Goal: Task Accomplishment & Management: Manage account settings

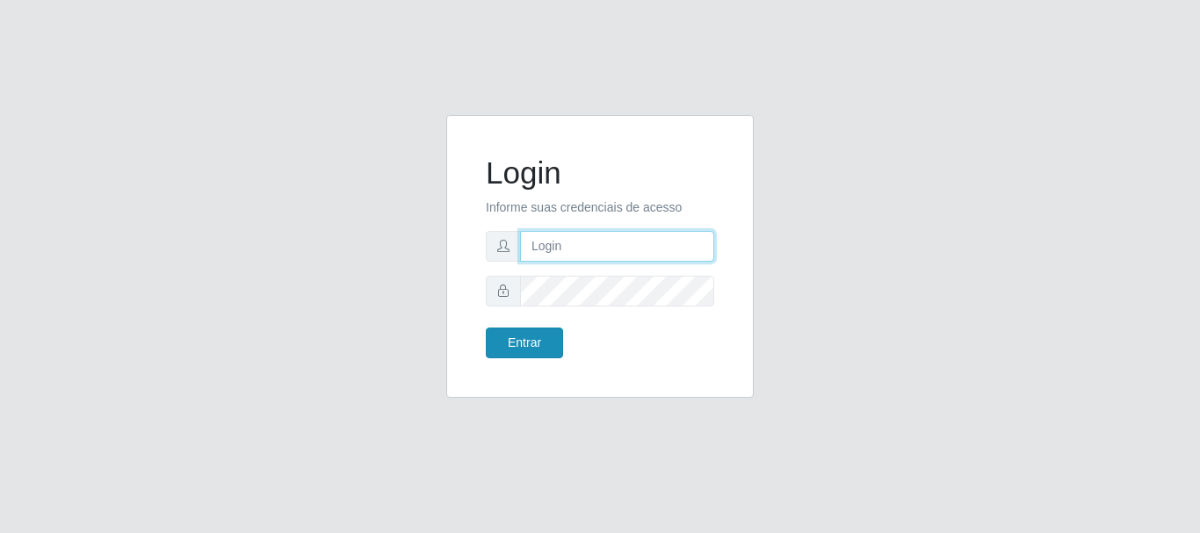
type input "JOSELMA@OCESTAO"
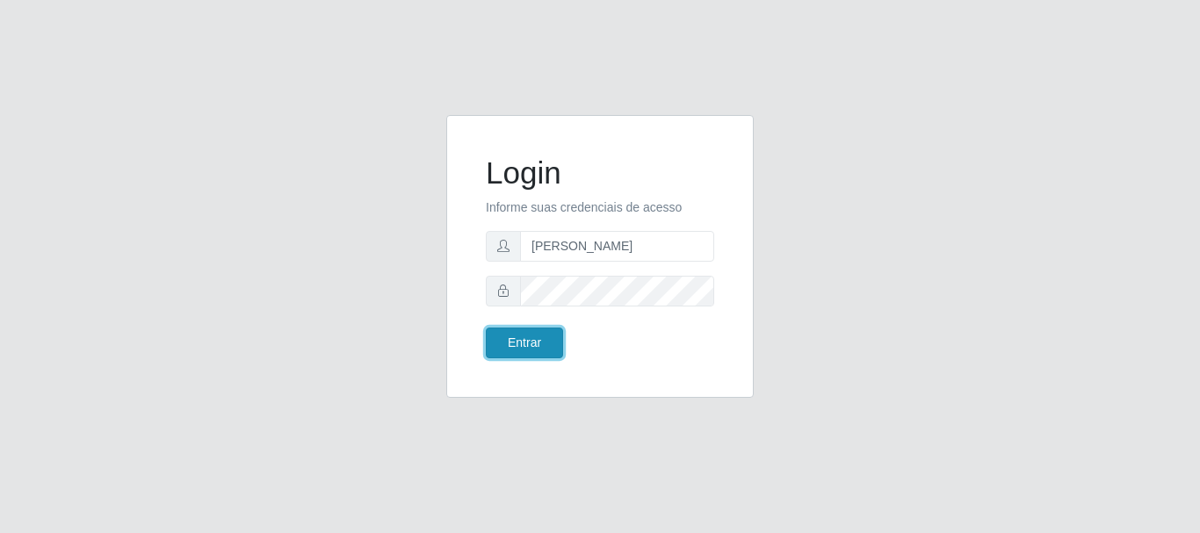
click at [518, 333] on button "Entrar" at bounding box center [524, 343] width 77 height 31
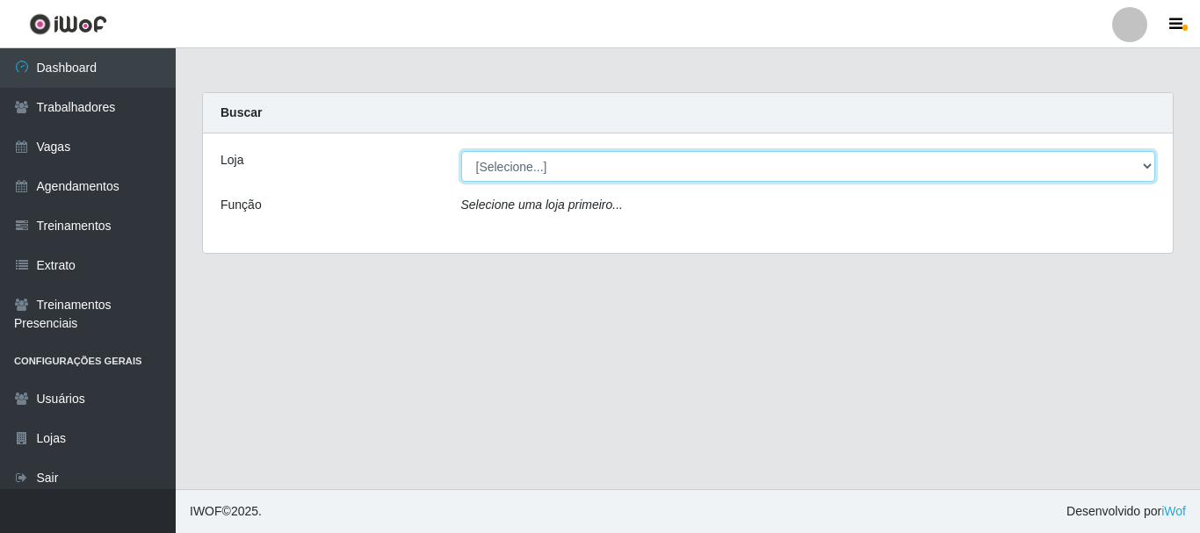
click at [927, 170] on select "[Selecione...] O Cestão - [GEOGRAPHIC_DATA]" at bounding box center [808, 166] width 695 height 31
select select "238"
click at [461, 151] on select "[Selecione...] O Cestão - [GEOGRAPHIC_DATA]" at bounding box center [808, 166] width 695 height 31
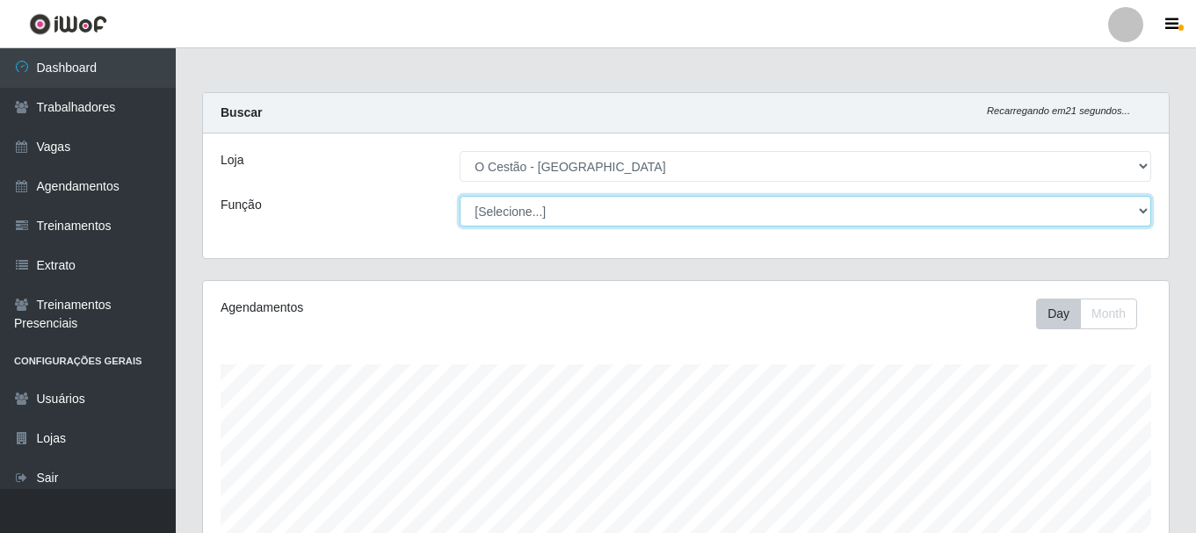
click at [1114, 214] on select "[Selecione...] ASG ASG + ASG ++ Auxiliar de Estoque Auxiliar de Estoque + Auxil…" at bounding box center [806, 211] width 692 height 31
select select "22"
click at [460, 196] on select "[Selecione...] ASG ASG + ASG ++ Auxiliar de Estoque Auxiliar de Estoque + Auxil…" at bounding box center [806, 211] width 692 height 31
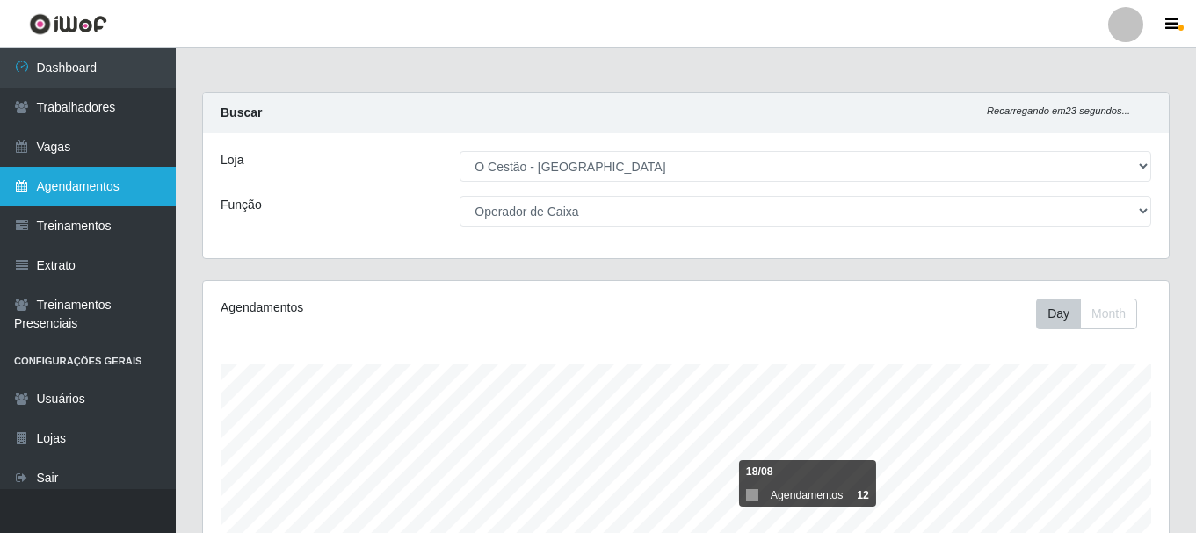
click at [76, 189] on link "Agendamentos" at bounding box center [88, 187] width 176 height 40
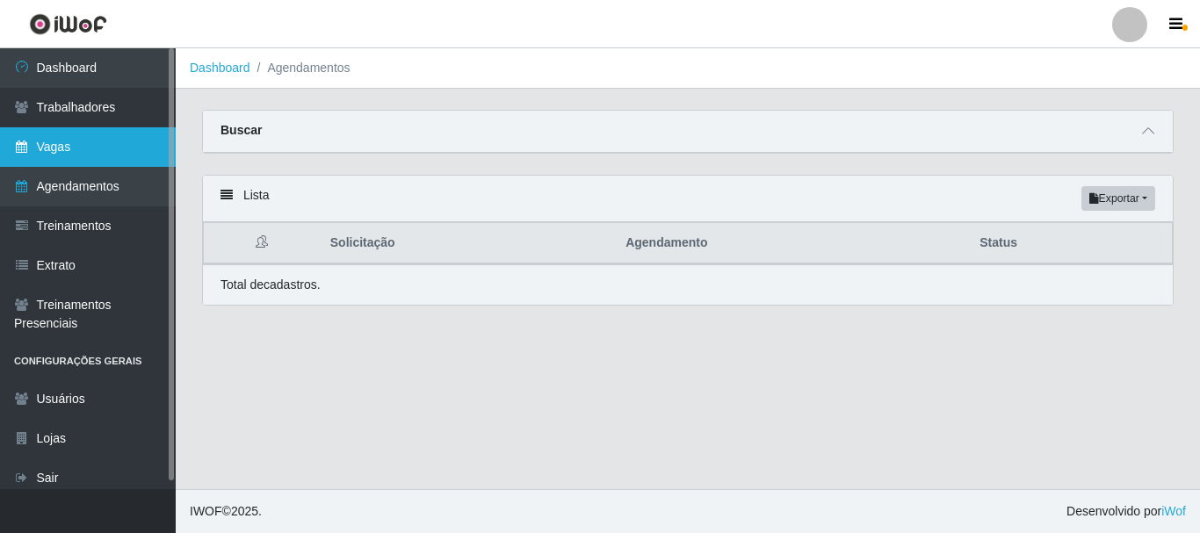
click at [40, 143] on link "Vagas" at bounding box center [88, 147] width 176 height 40
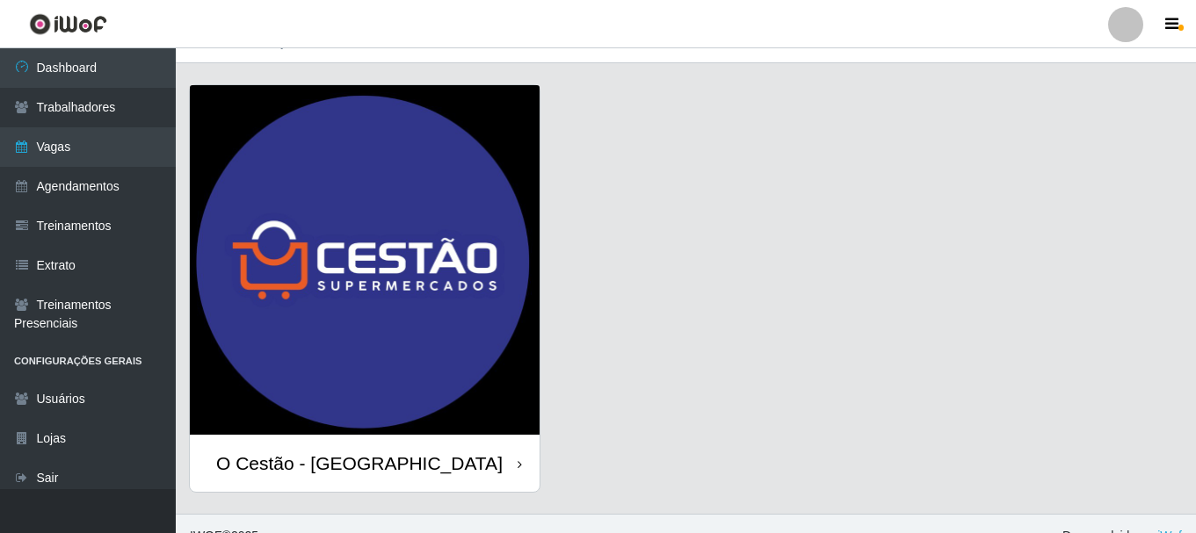
scroll to position [50, 0]
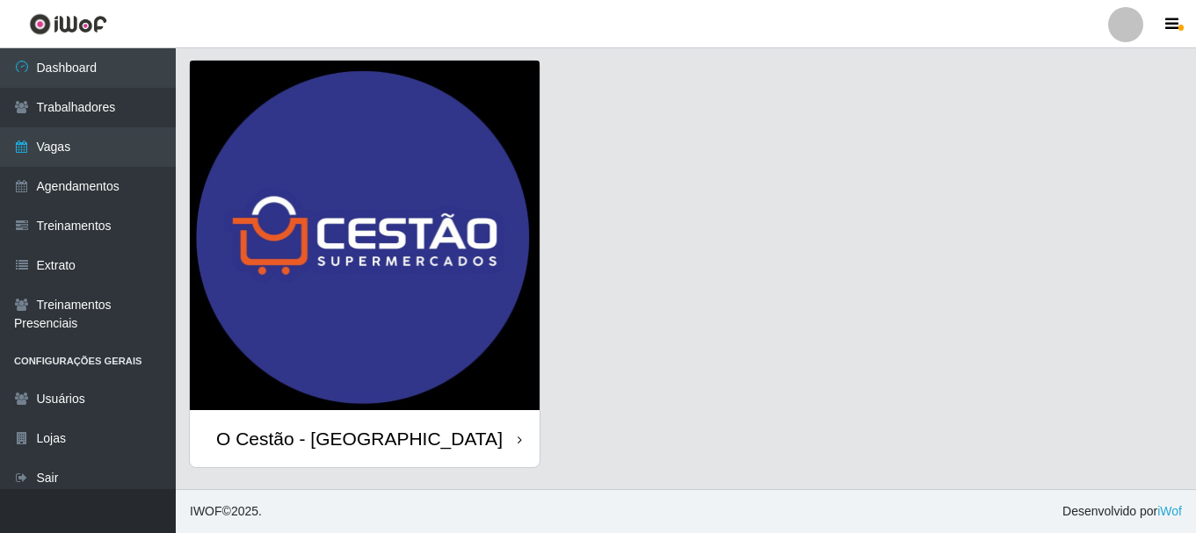
click at [322, 428] on div "O Cestão - [GEOGRAPHIC_DATA]" at bounding box center [359, 439] width 286 height 22
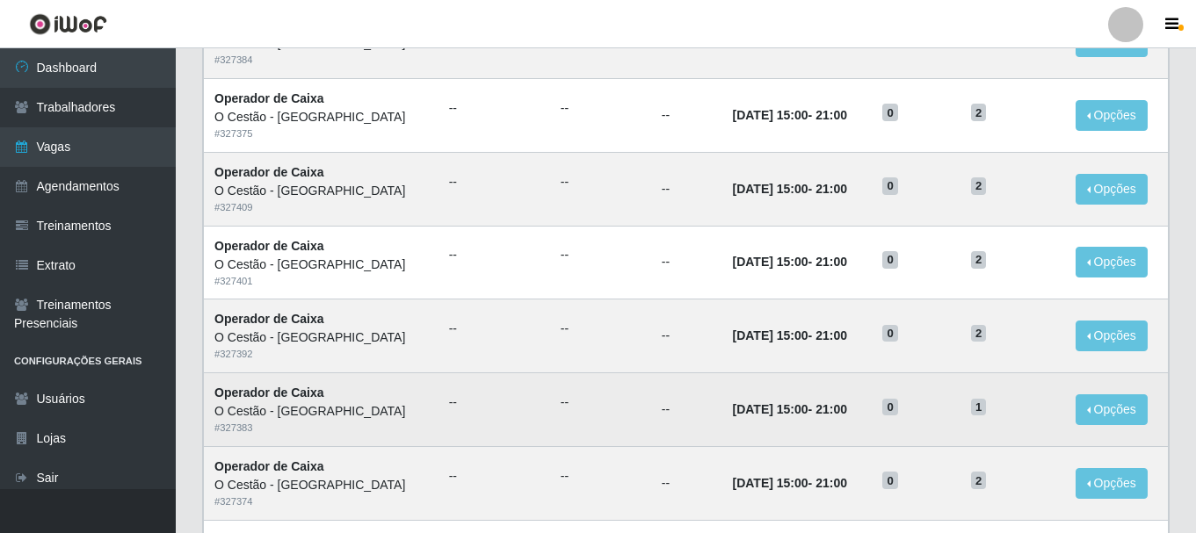
scroll to position [956, 0]
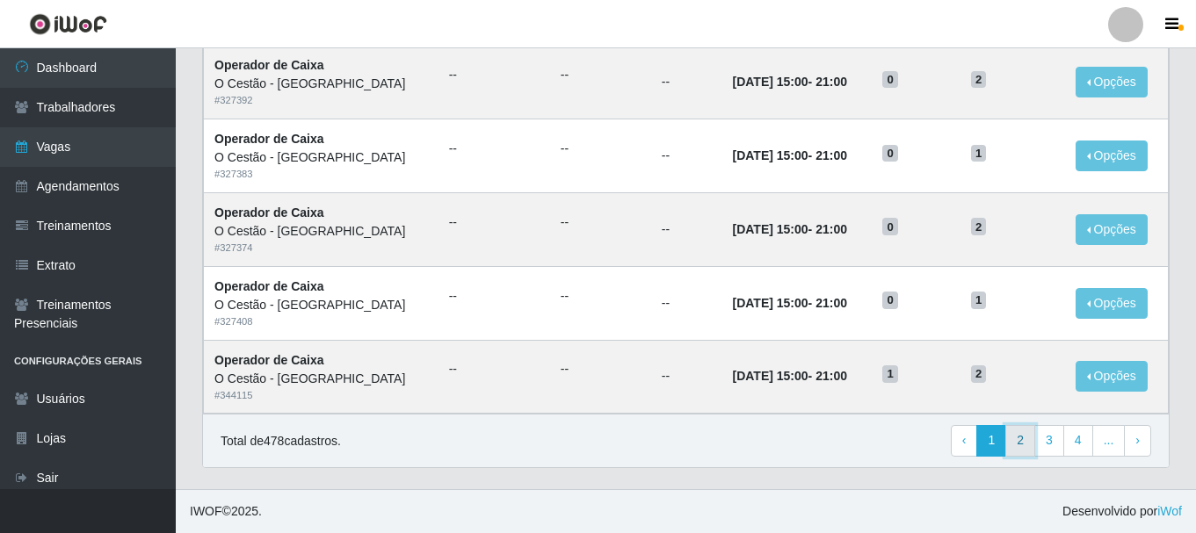
click at [1023, 439] on link "2" at bounding box center [1020, 441] width 30 height 32
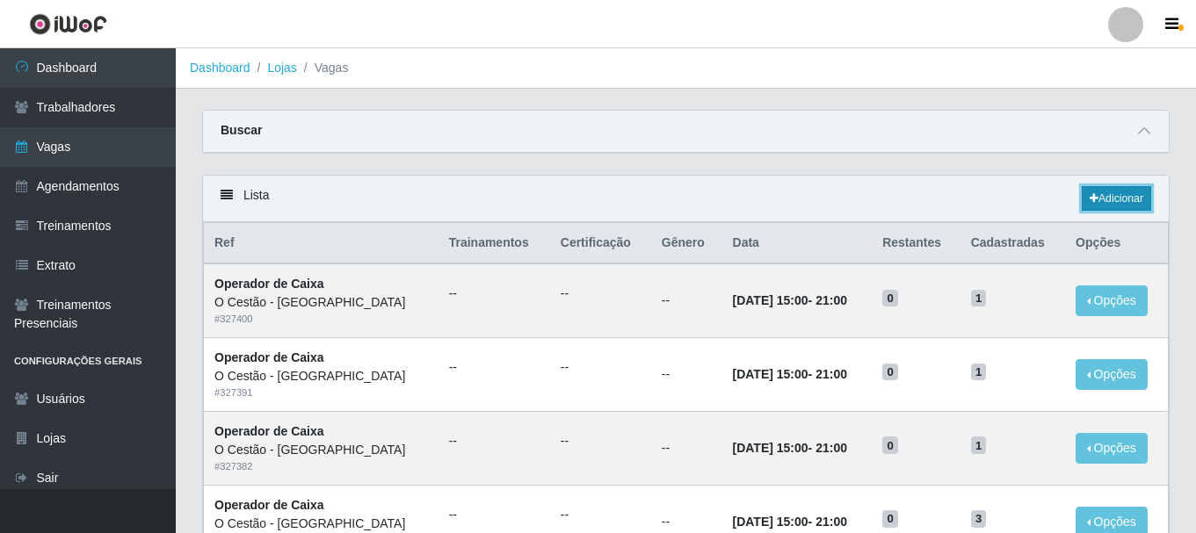
click at [1109, 200] on link "Adicionar" at bounding box center [1116, 198] width 69 height 25
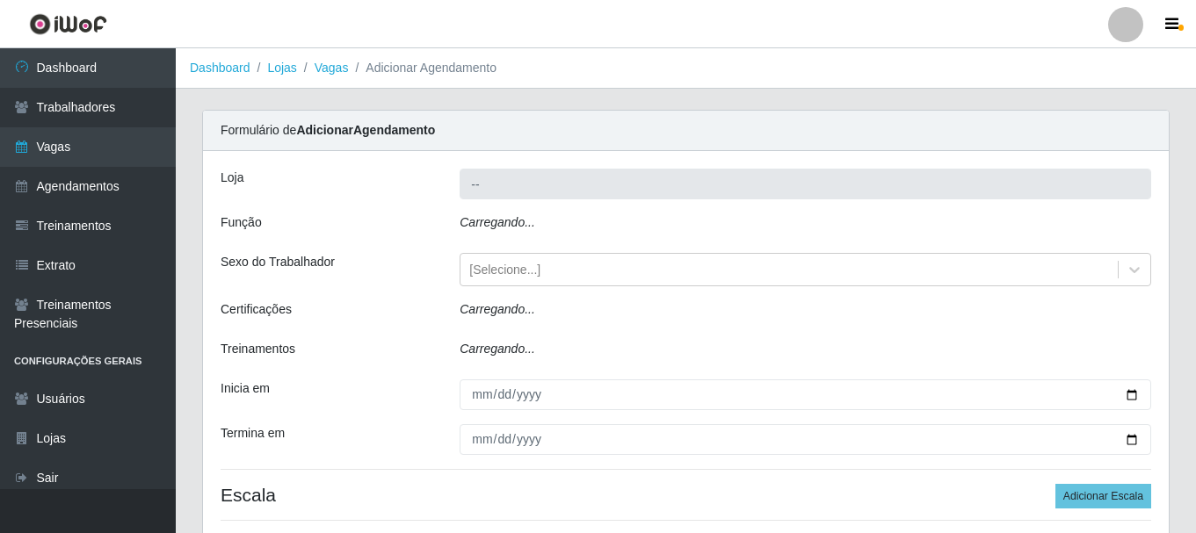
type input "O Cestão - [GEOGRAPHIC_DATA]"
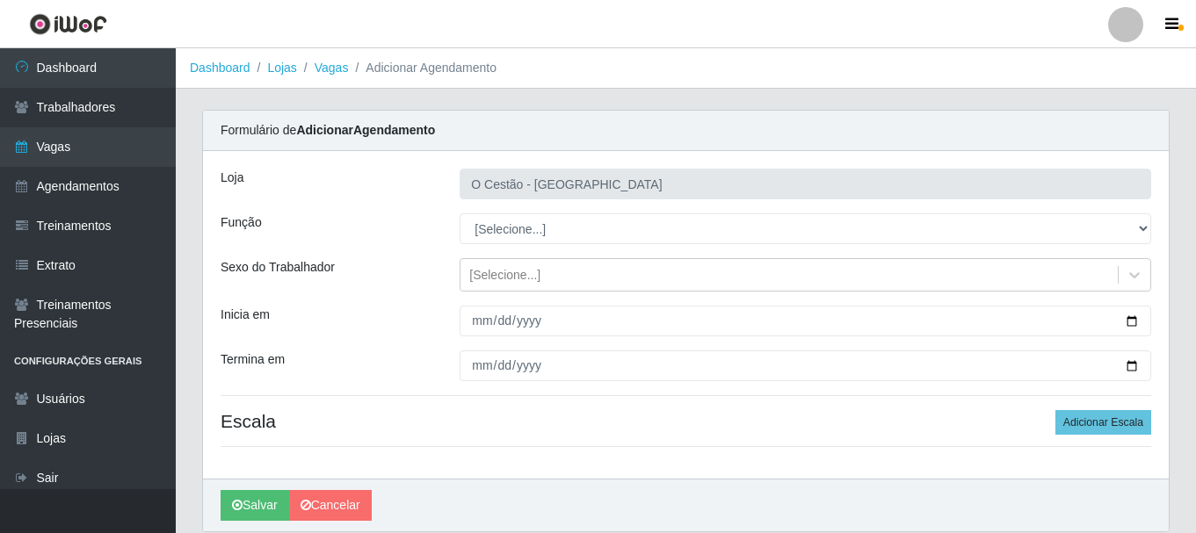
click at [997, 247] on div "Loja O Cestão - Bayeux Função [Selecione...] ASG ASG + ASG ++ Auxiliar de Estoq…" at bounding box center [686, 315] width 966 height 328
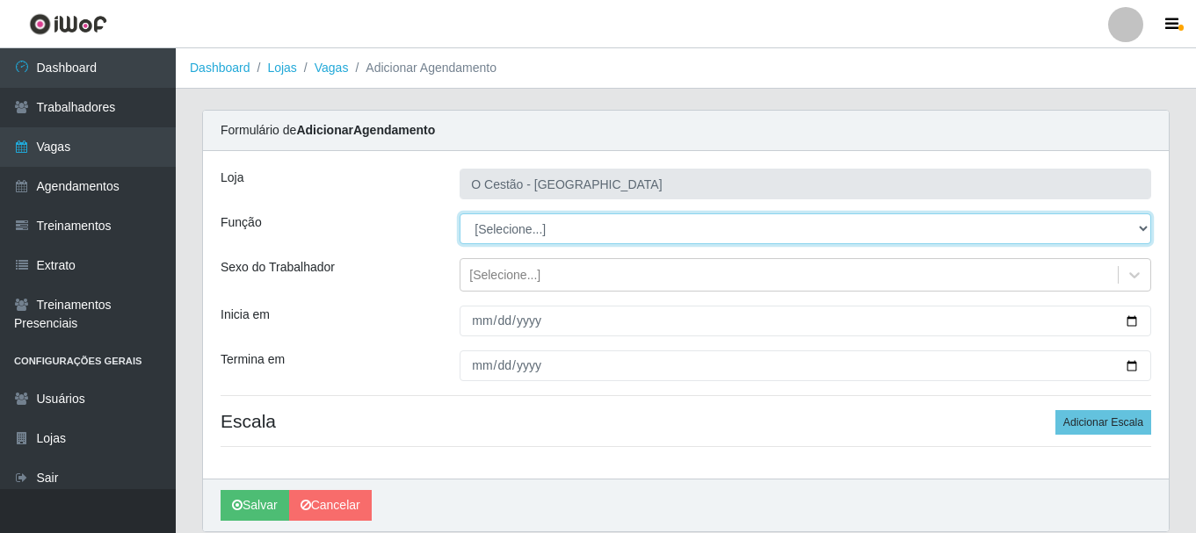
click at [996, 231] on select "[Selecione...] ASG ASG + ASG ++ Auxiliar de Estoque Auxiliar de Estoque + Auxil…" at bounding box center [806, 229] width 692 height 31
select select "22"
click at [460, 214] on select "[Selecione...] ASG ASG + ASG ++ Auxiliar de Estoque Auxiliar de Estoque + Auxil…" at bounding box center [806, 229] width 692 height 31
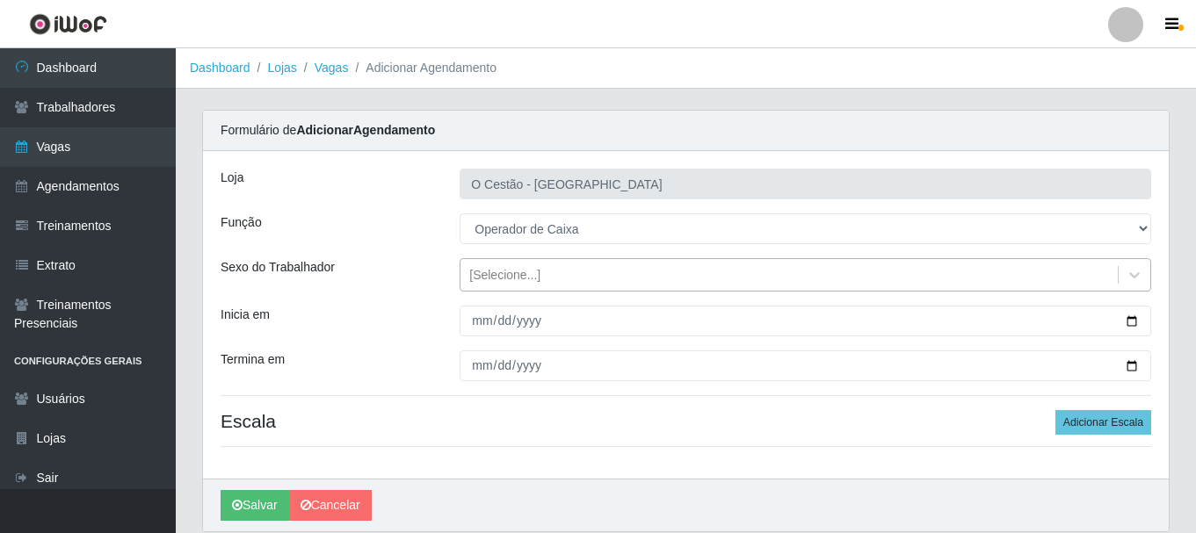
click at [631, 283] on div "[Selecione...]" at bounding box center [788, 275] width 657 height 29
click at [1160, 268] on div "[Selecione...]" at bounding box center [805, 274] width 718 height 33
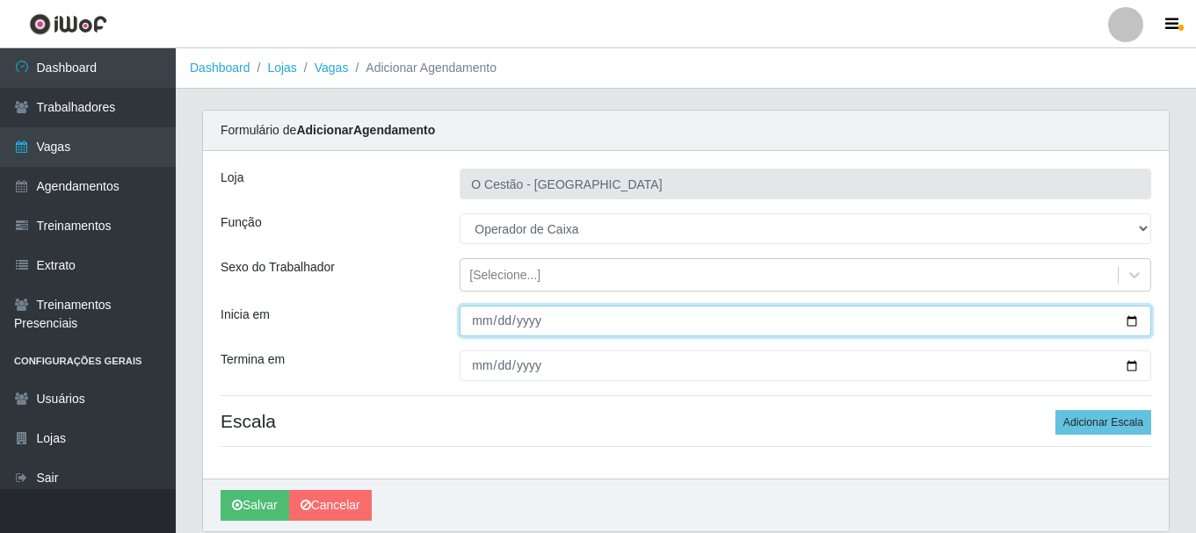
click at [997, 316] on input "Inicia em" at bounding box center [806, 321] width 692 height 31
type input "[DATE]"
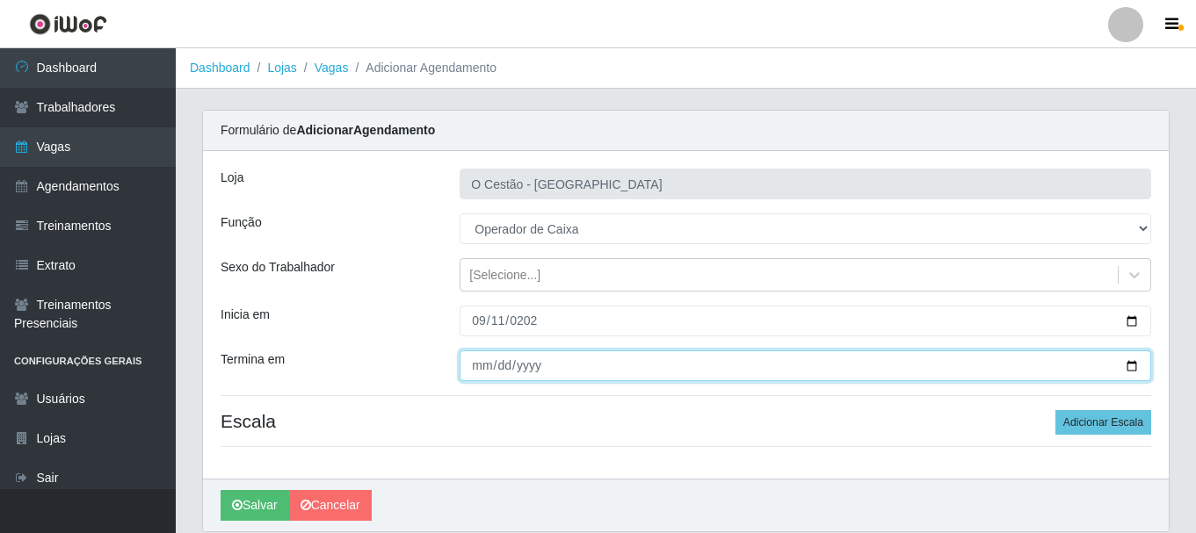
click at [639, 371] on input "Termina em" at bounding box center [806, 366] width 692 height 31
click at [619, 372] on input "0025-09-11" at bounding box center [806, 366] width 692 height 31
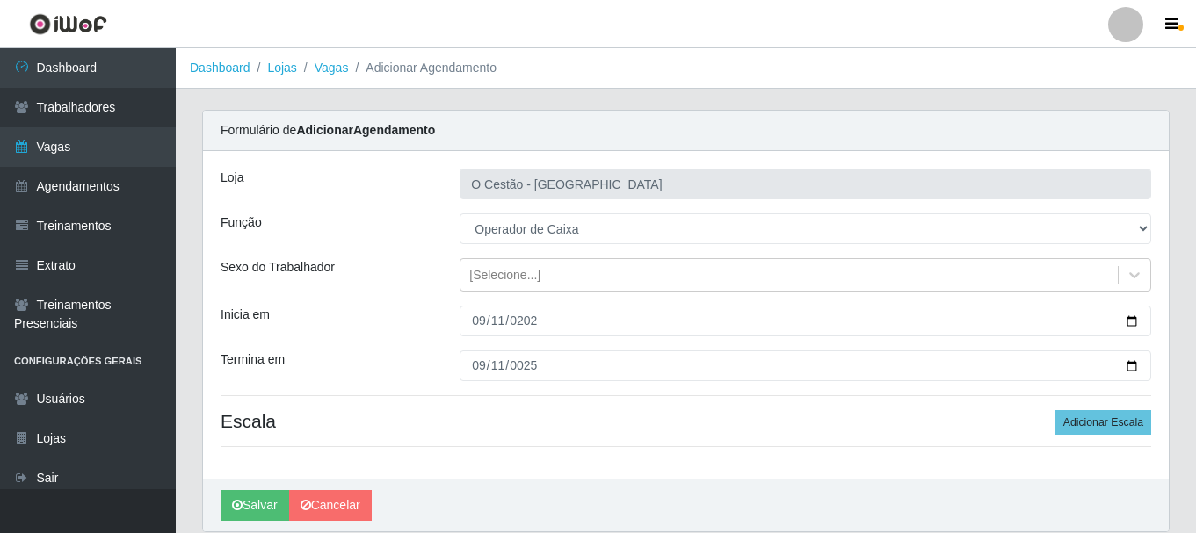
click at [627, 420] on h4 "Escala Adicionar Escala" at bounding box center [686, 421] width 931 height 22
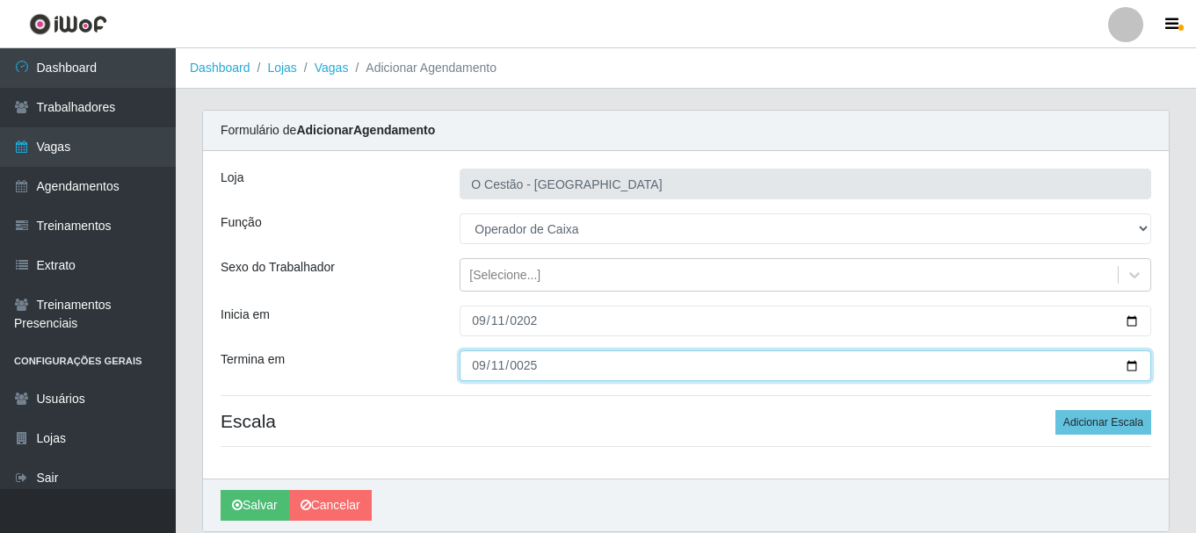
click at [618, 364] on input "0025-09-11" at bounding box center [806, 366] width 692 height 31
type input "0025-09-11"
type input "[DATE]"
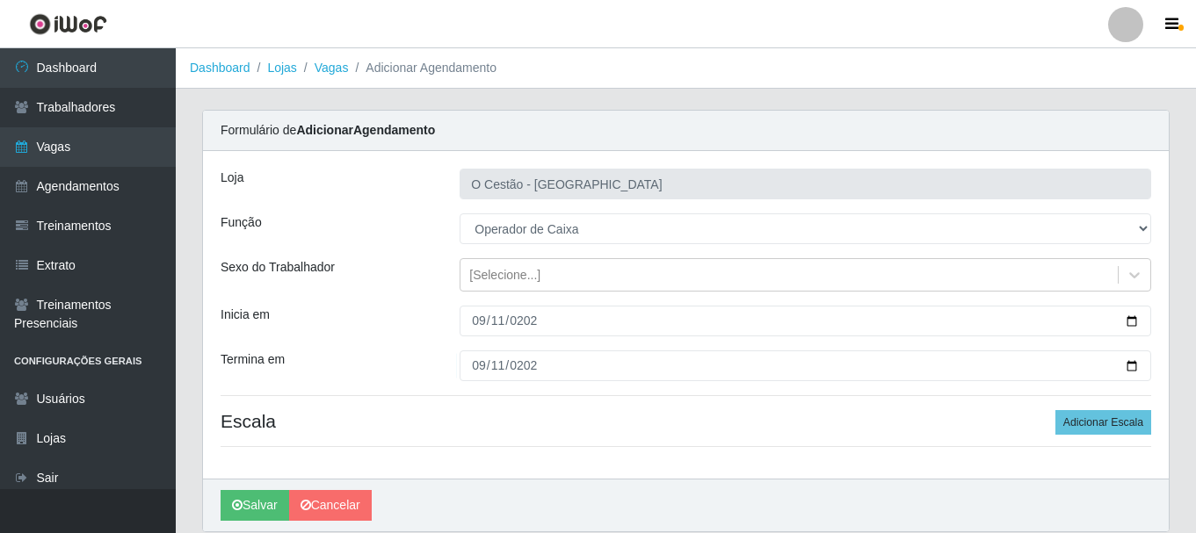
click at [700, 417] on h4 "Escala Adicionar Escala" at bounding box center [686, 421] width 931 height 22
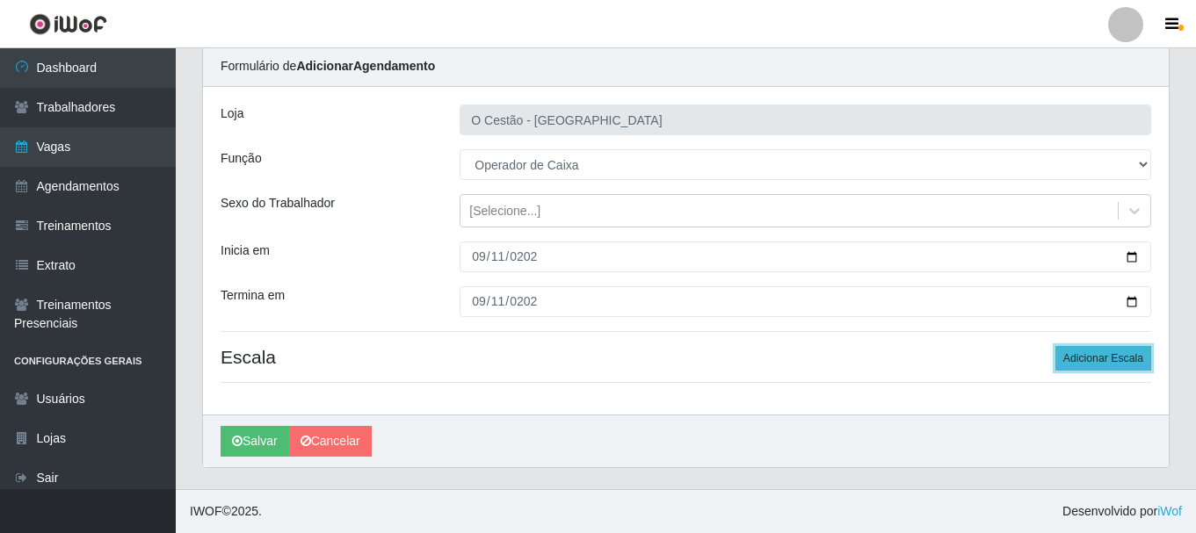
click at [1102, 361] on button "Adicionar Escala" at bounding box center [1103, 358] width 96 height 25
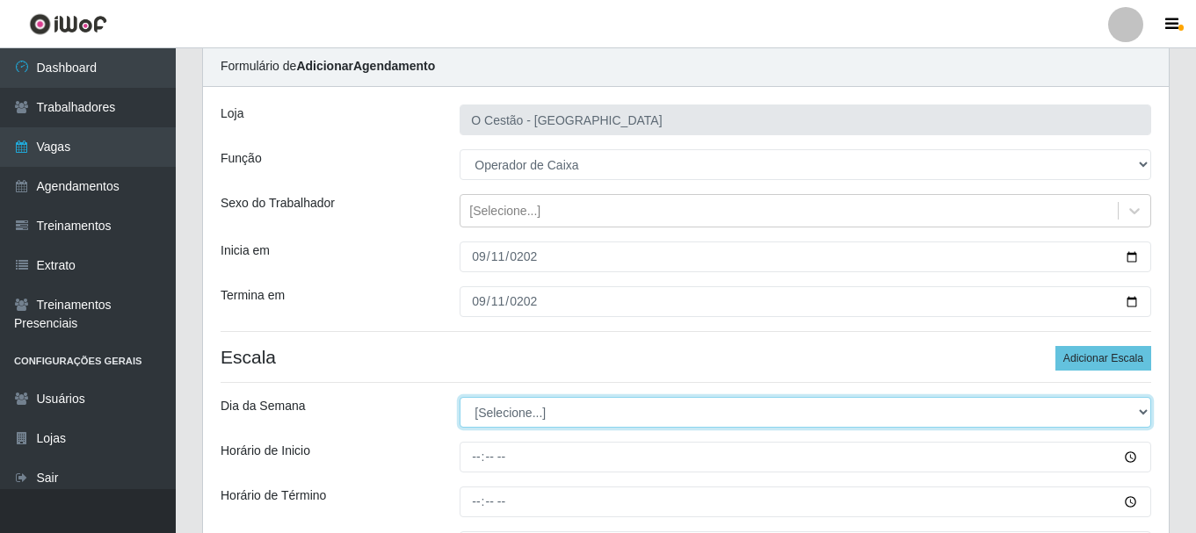
click at [1041, 424] on select "[Selecione...] Segunda Terça Quarta Quinta Sexta Sábado Domingo" at bounding box center [806, 412] width 692 height 31
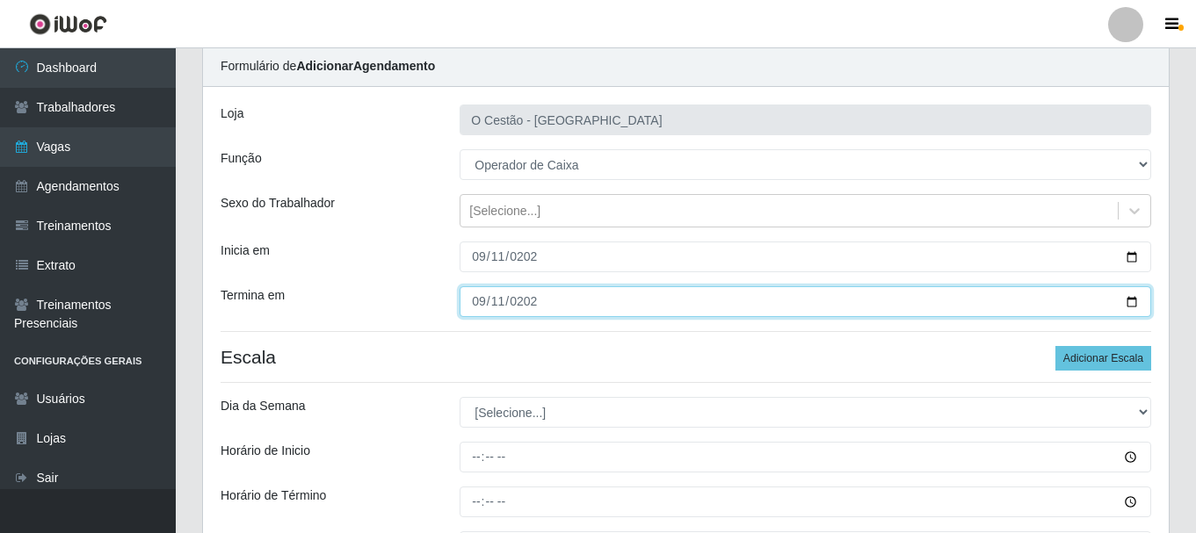
click at [493, 313] on input "[DATE]" at bounding box center [806, 301] width 692 height 31
click at [505, 312] on input "[DATE]" at bounding box center [806, 301] width 692 height 31
click at [506, 315] on input "[DATE]" at bounding box center [806, 301] width 692 height 31
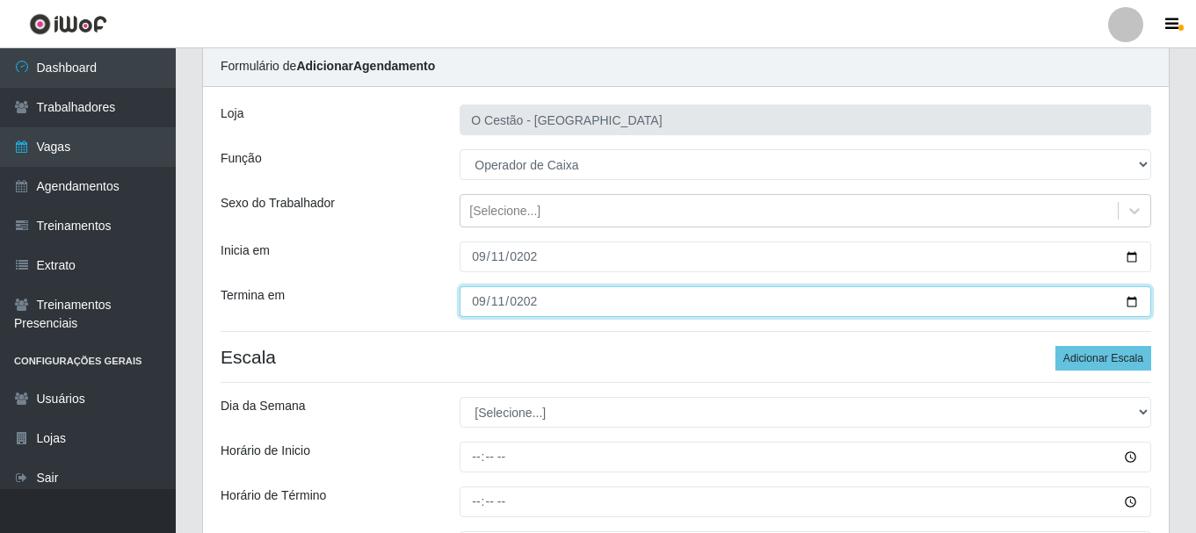
click at [506, 315] on input "[DATE]" at bounding box center [806, 301] width 692 height 31
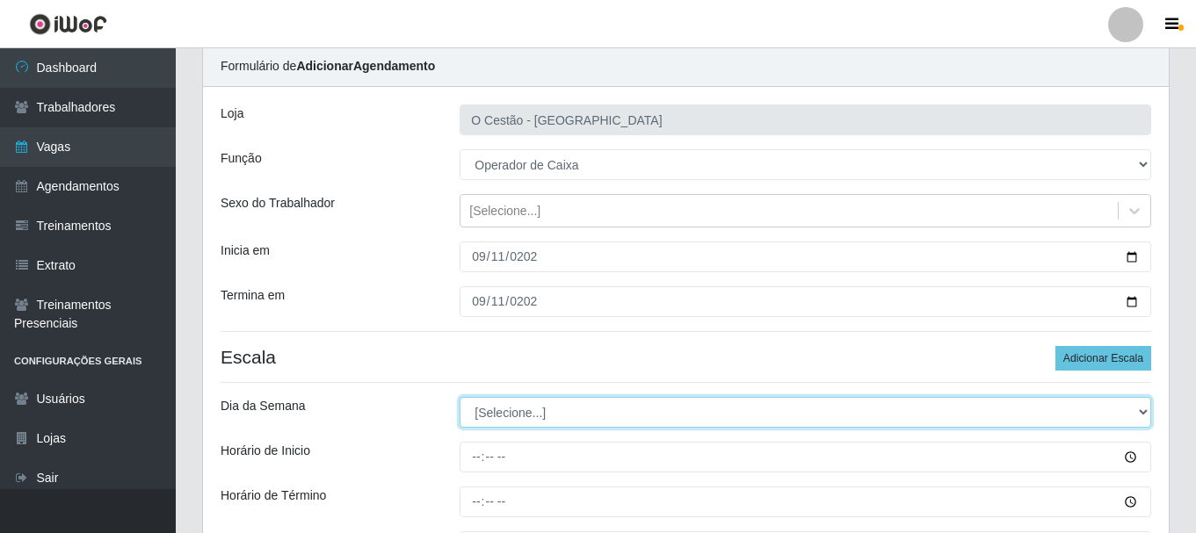
click at [550, 417] on select "[Selecione...] Segunda Terça Quarta Quinta Sexta Sábado Domingo" at bounding box center [806, 412] width 692 height 31
select select "4"
click at [460, 397] on select "[Selecione...] Segunda Terça Quarta Quinta Sexta Sábado Domingo" at bounding box center [806, 412] width 692 height 31
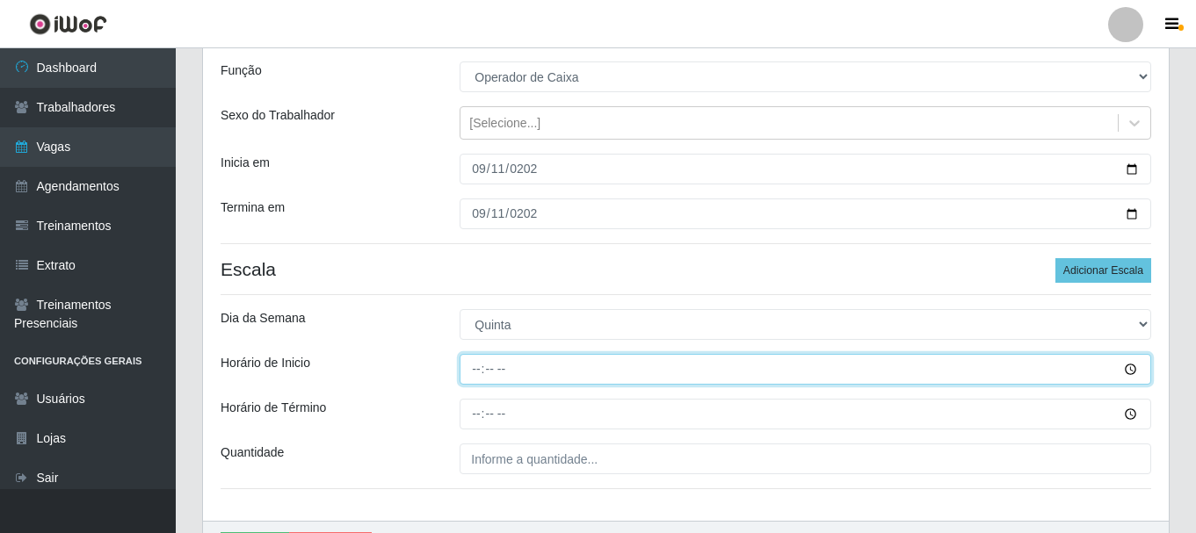
click at [499, 356] on input "Horário de Inicio" at bounding box center [806, 369] width 692 height 31
type input "15:00"
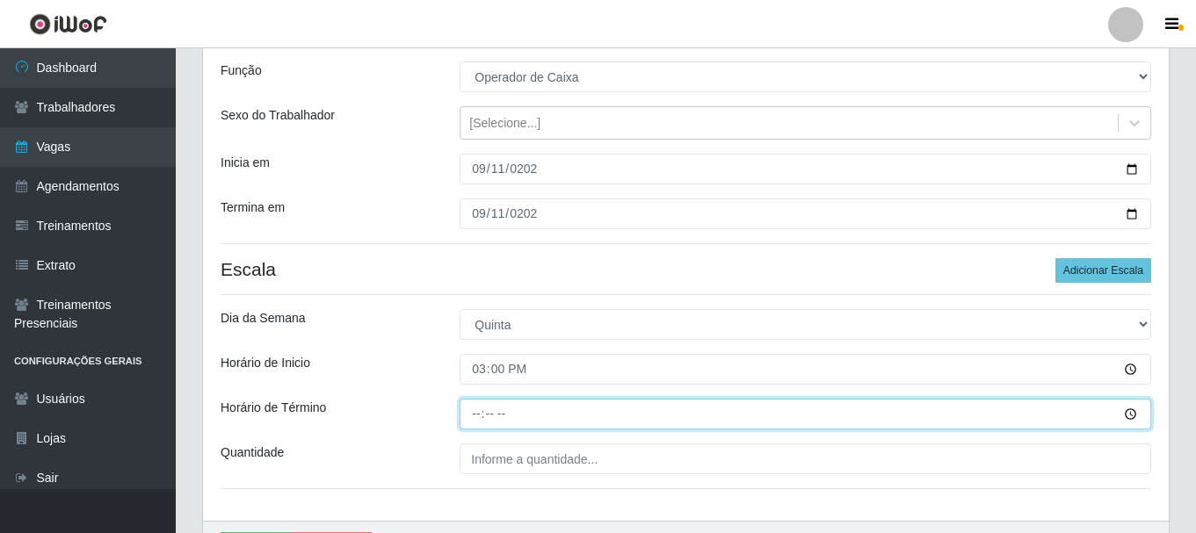
click at [533, 410] on input "Horário de Término" at bounding box center [806, 414] width 692 height 31
type input "21:00"
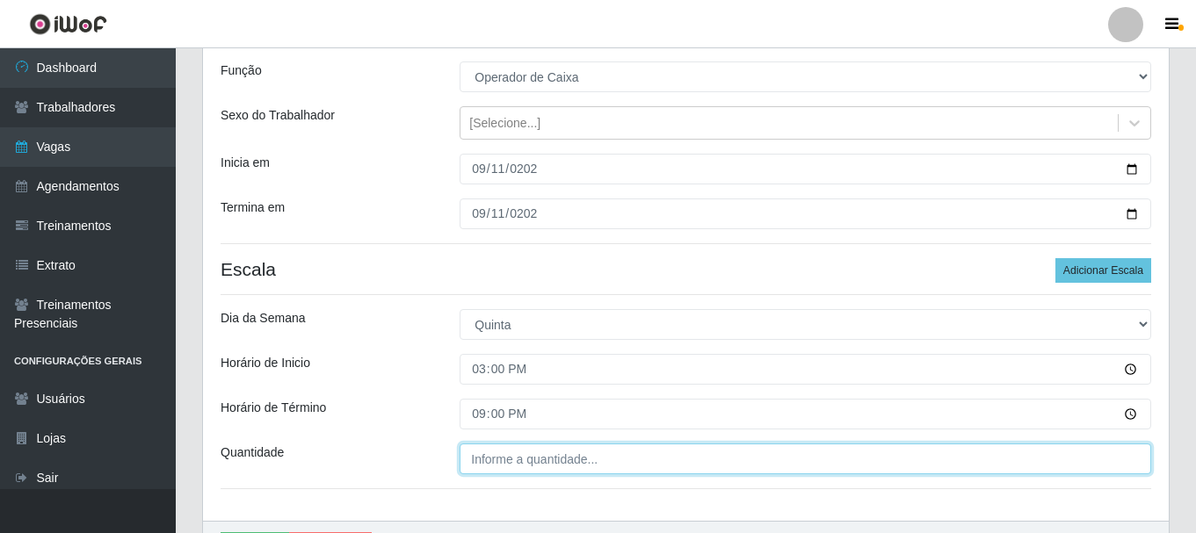
click at [731, 458] on input "Quantidade" at bounding box center [806, 459] width 692 height 31
type input "2__"
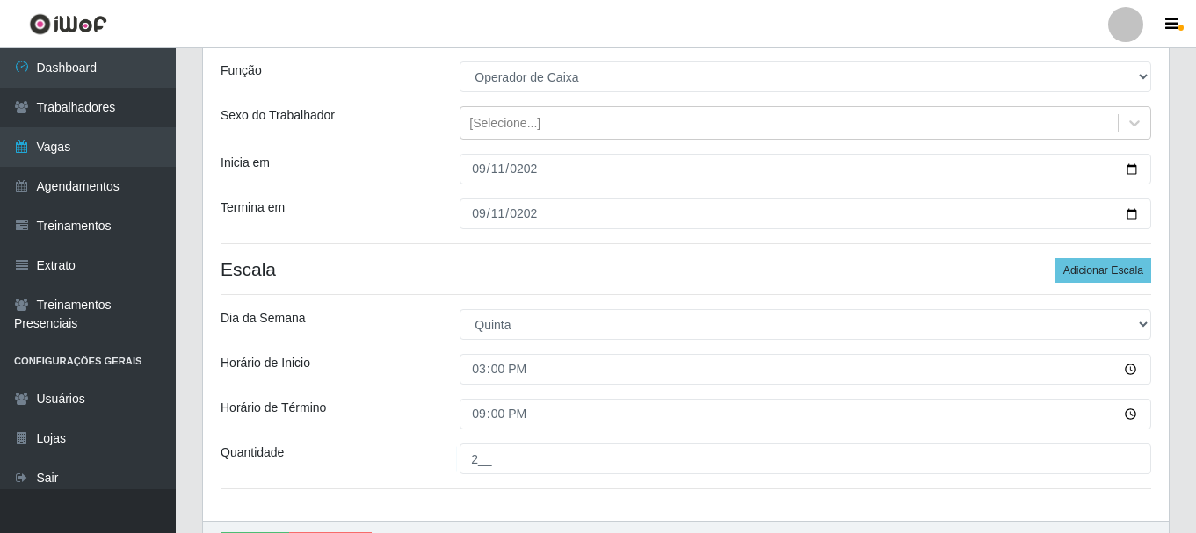
click at [746, 497] on div "Loja O Cestão - Bayeux Função [Selecione...] ASG ASG + ASG ++ Auxiliar de Estoq…" at bounding box center [686, 260] width 966 height 522
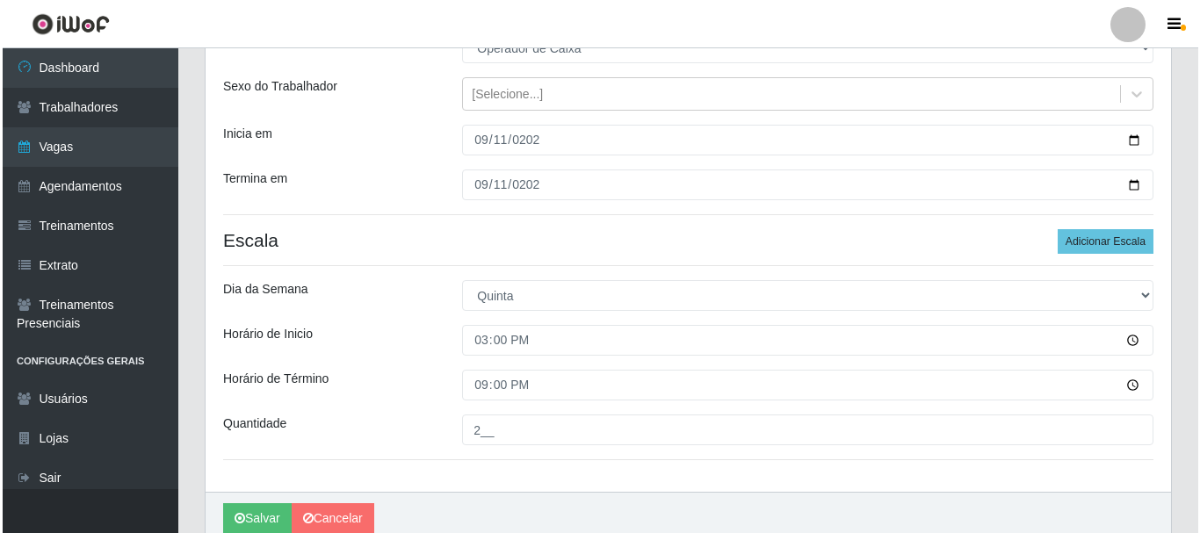
scroll to position [258, 0]
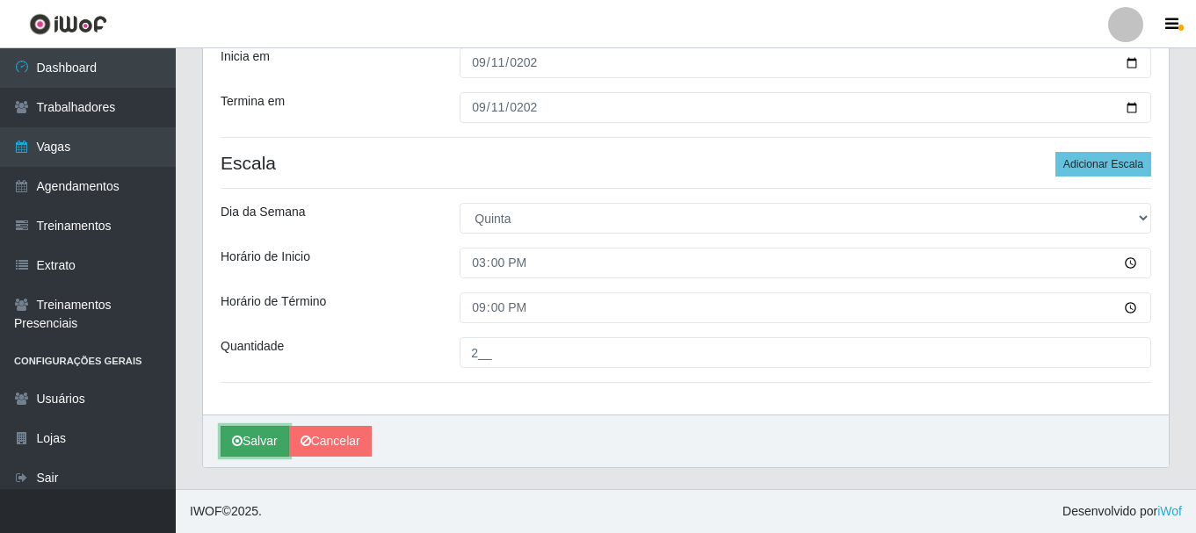
click at [265, 446] on button "Salvar" at bounding box center [255, 441] width 69 height 31
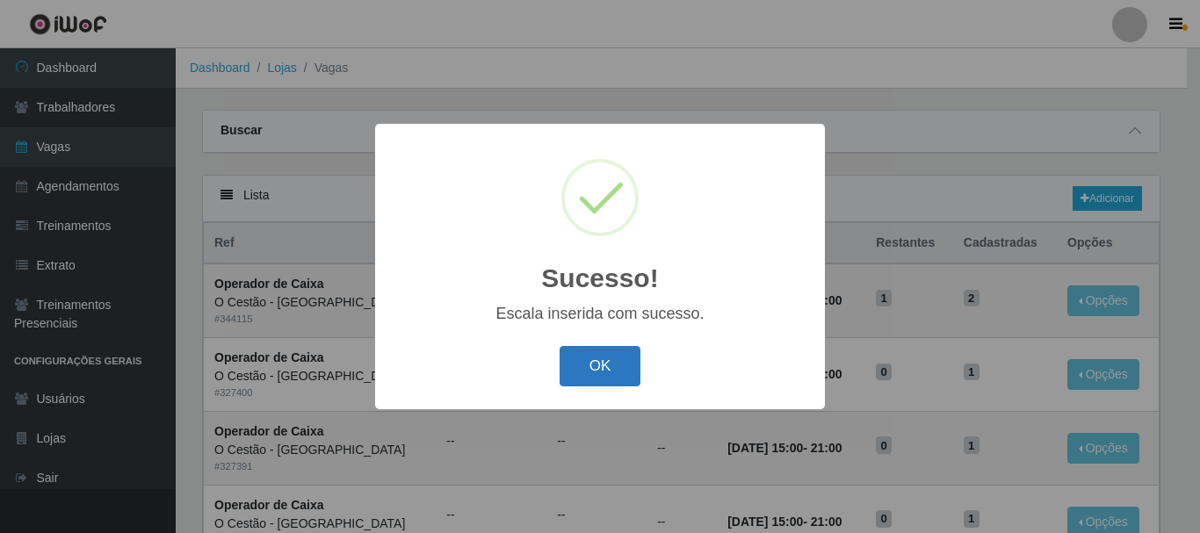
click at [606, 353] on button "OK" at bounding box center [601, 366] width 82 height 41
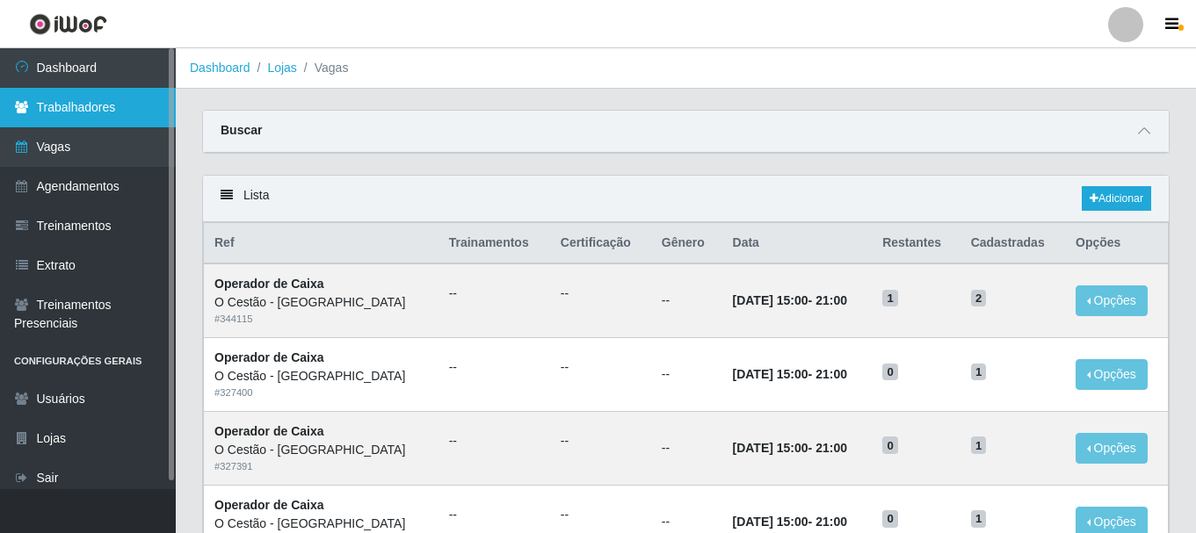
click at [62, 118] on link "Trabalhadores" at bounding box center [88, 108] width 176 height 40
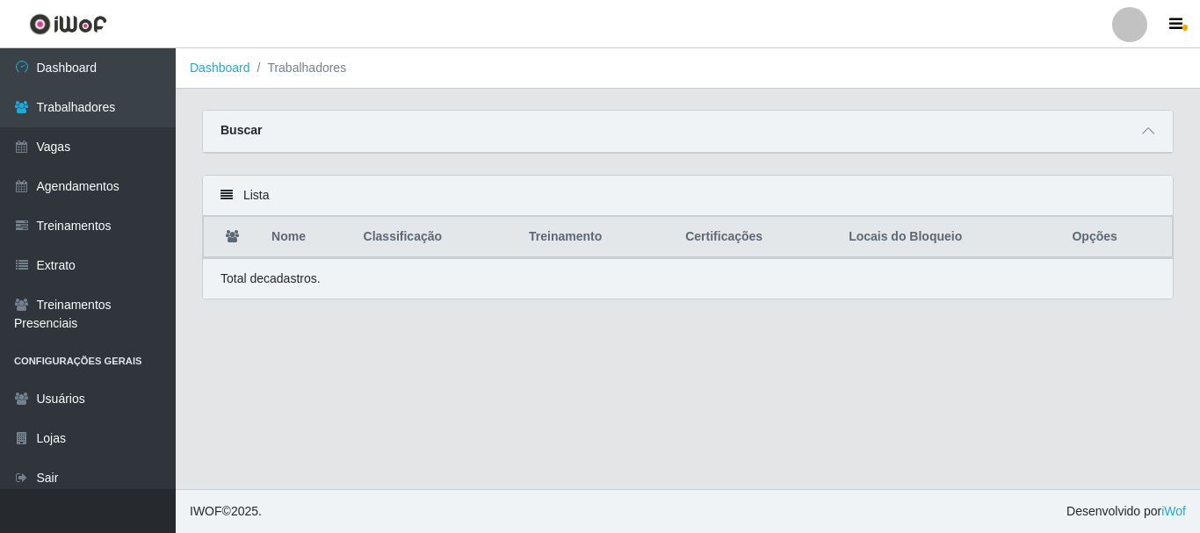
click at [265, 198] on div "Lista" at bounding box center [688, 196] width 970 height 40
click at [881, 237] on th "Locais do Bloqueio" at bounding box center [949, 237] width 223 height 41
click at [221, 192] on icon at bounding box center [227, 195] width 12 height 12
click at [228, 192] on icon at bounding box center [227, 195] width 12 height 12
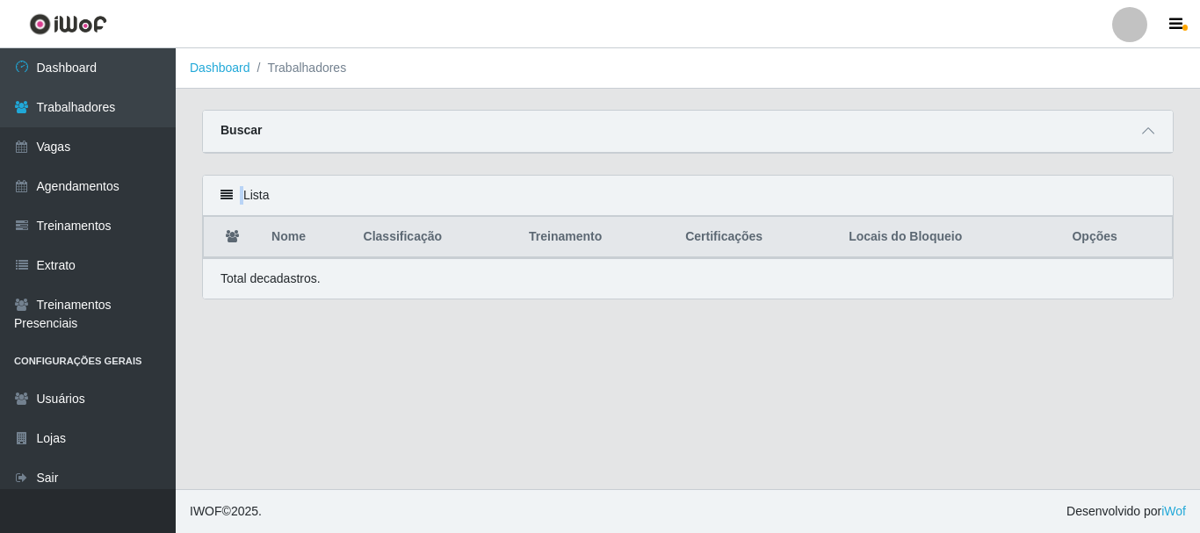
click at [228, 192] on icon at bounding box center [227, 195] width 12 height 12
click at [358, 124] on div "Buscar" at bounding box center [688, 132] width 970 height 42
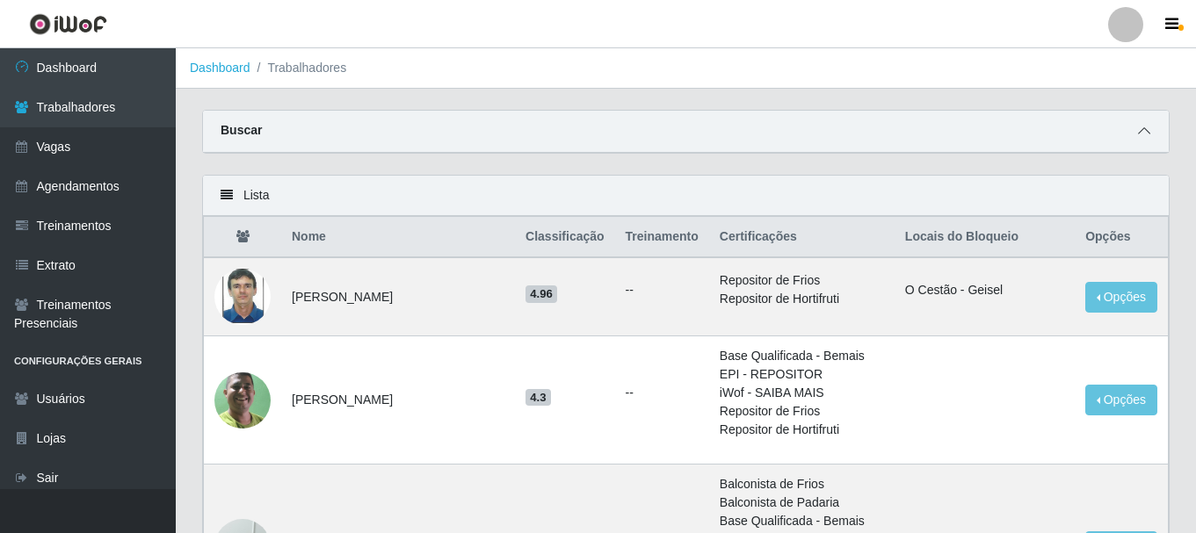
click at [1153, 132] on span at bounding box center [1144, 131] width 21 height 20
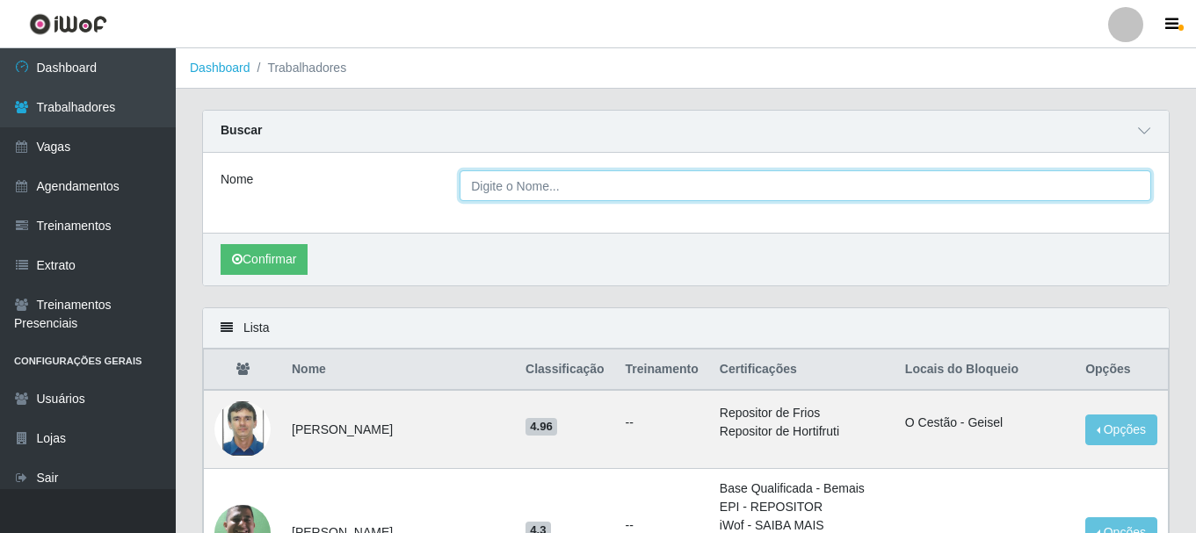
click at [508, 187] on input "Nome" at bounding box center [806, 185] width 692 height 31
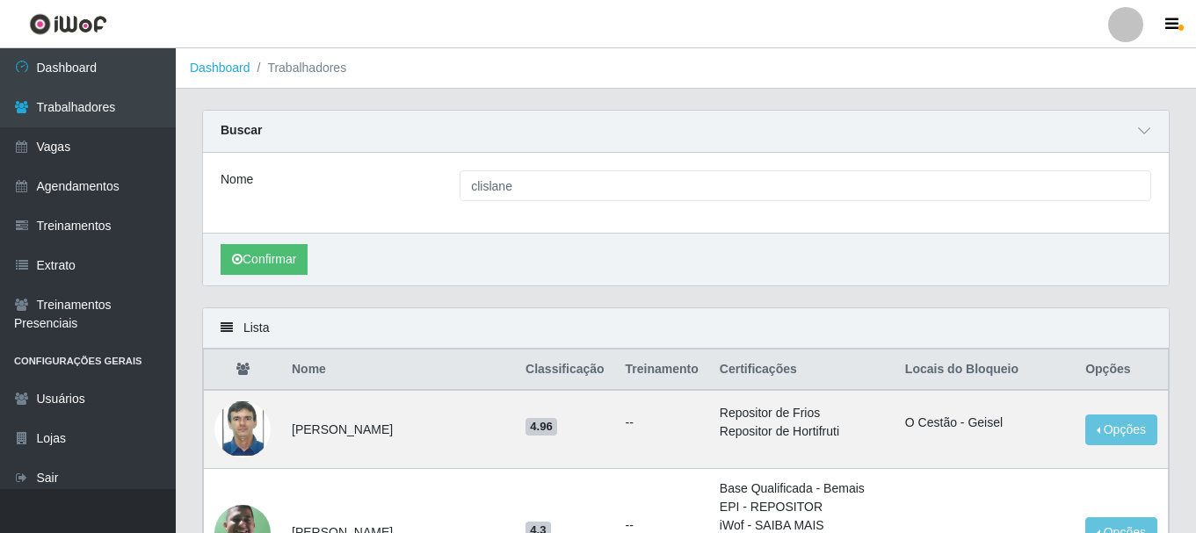
click at [812, 243] on div "Confirmar" at bounding box center [686, 259] width 966 height 53
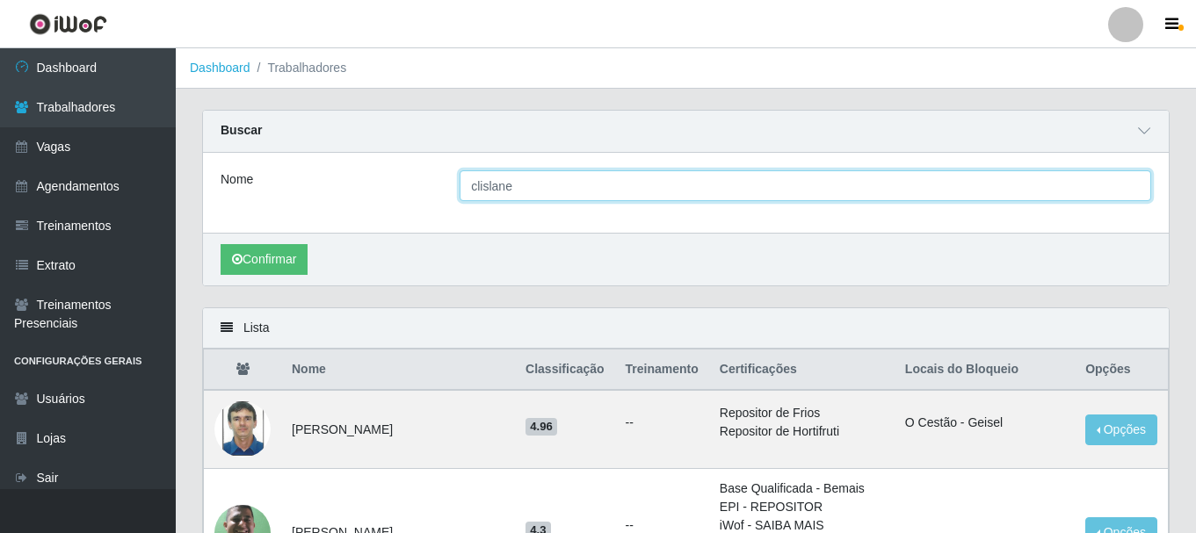
click at [574, 192] on input "clislane" at bounding box center [806, 185] width 692 height 31
type input "c"
click at [221, 244] on button "Confirmar" at bounding box center [264, 259] width 87 height 31
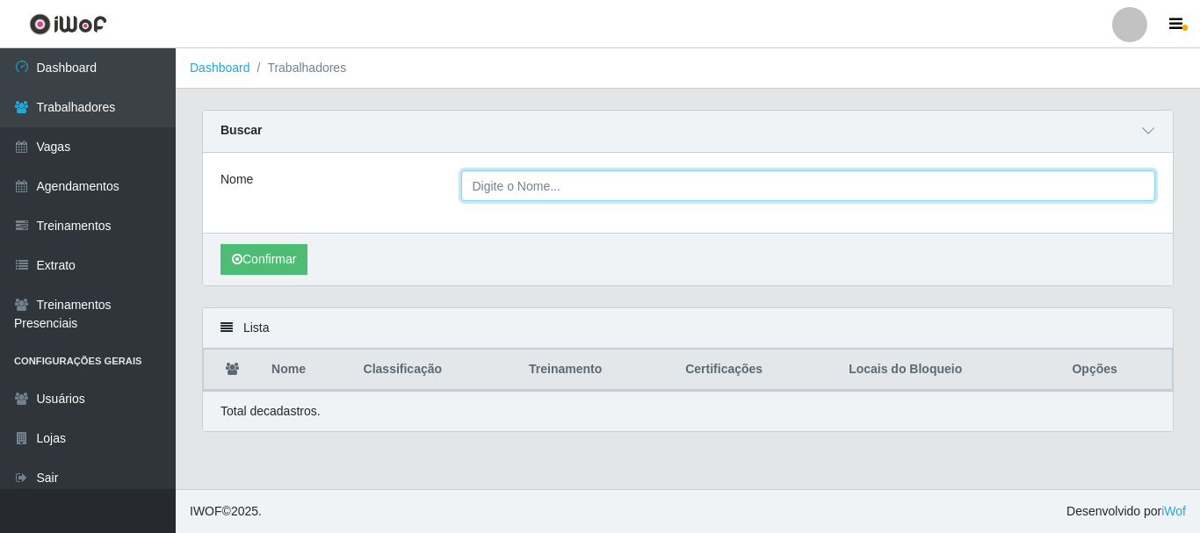
type input "c"
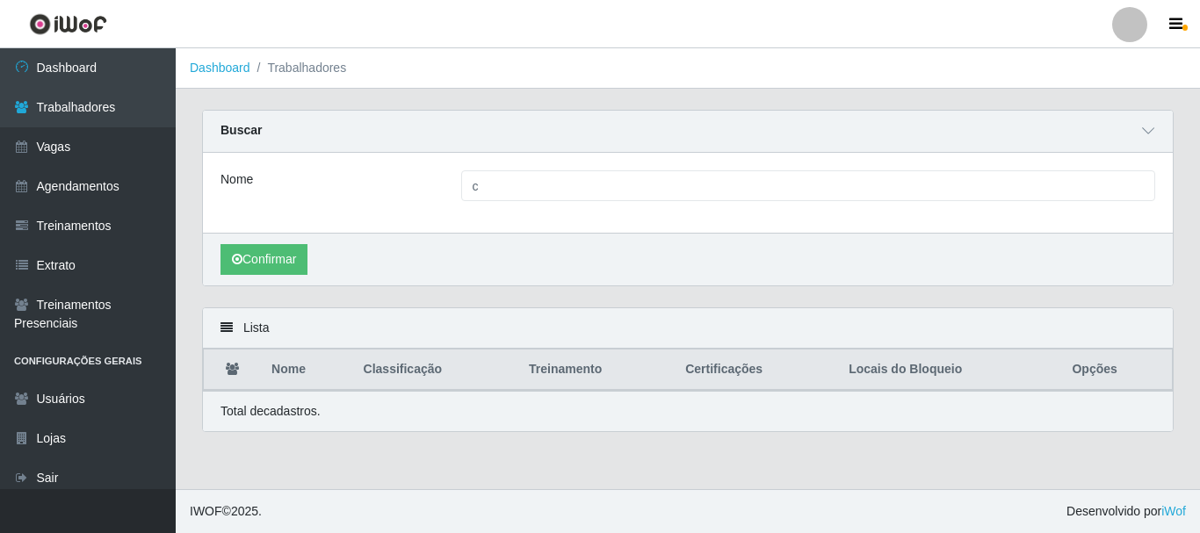
click at [630, 243] on div "Confirmar" at bounding box center [688, 259] width 970 height 53
click at [833, 204] on div "Nome c" at bounding box center [688, 193] width 970 height 80
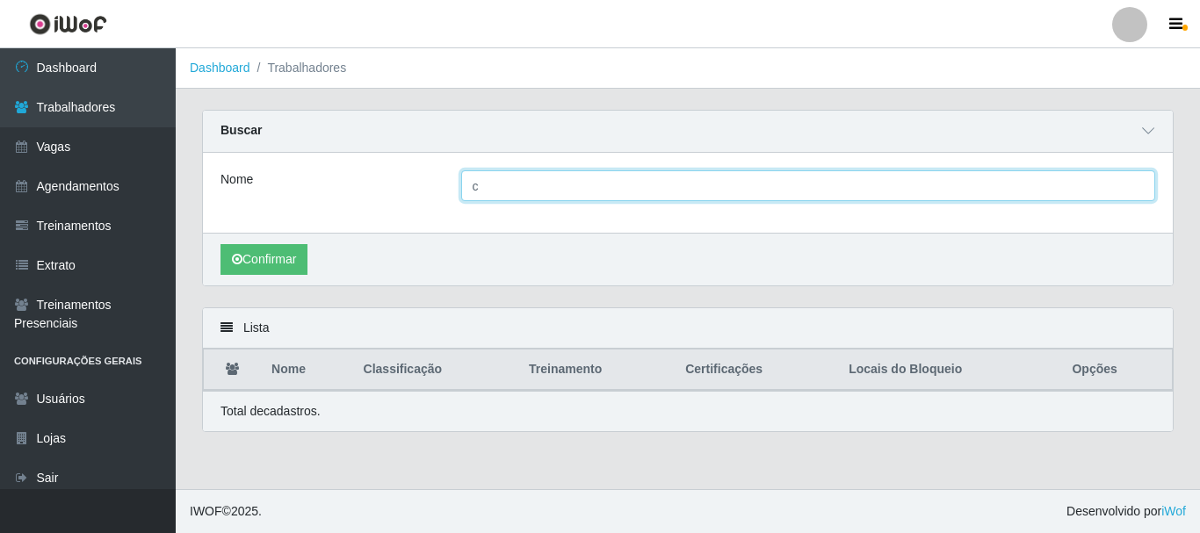
click at [821, 189] on input "c" at bounding box center [808, 185] width 695 height 31
click at [221, 244] on button "Confirmar" at bounding box center [264, 259] width 87 height 31
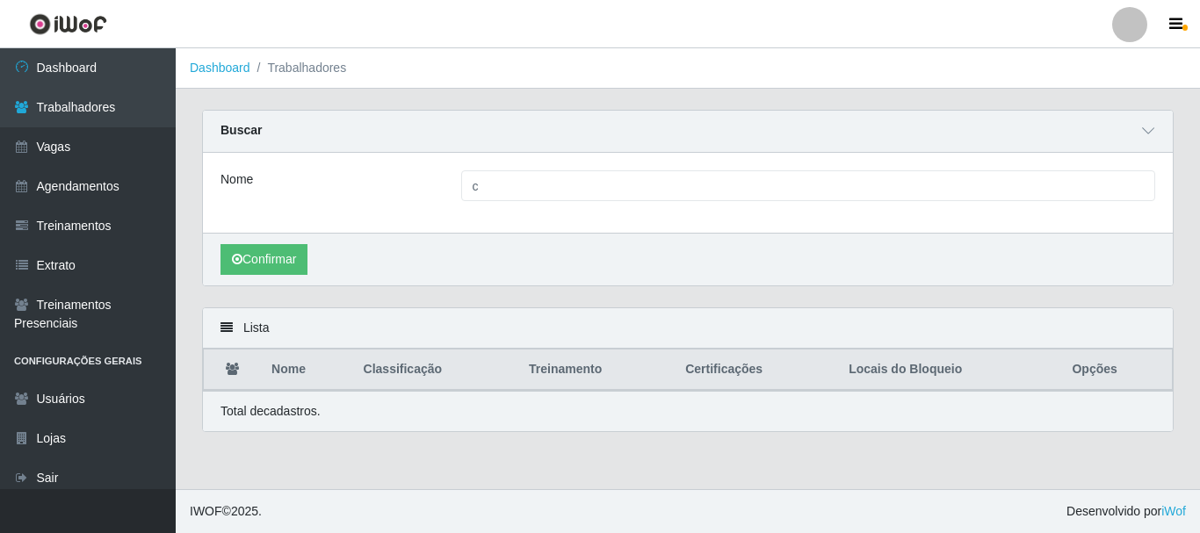
click at [888, 365] on th "Locais do Bloqueio" at bounding box center [949, 370] width 223 height 41
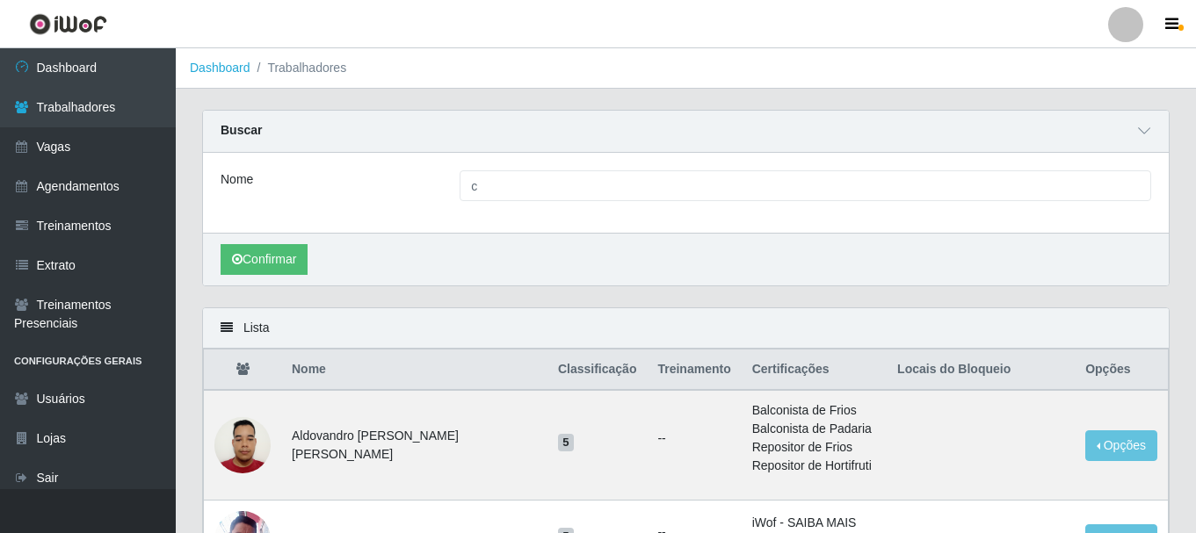
click at [1114, 370] on th "Opções" at bounding box center [1121, 370] width 93 height 41
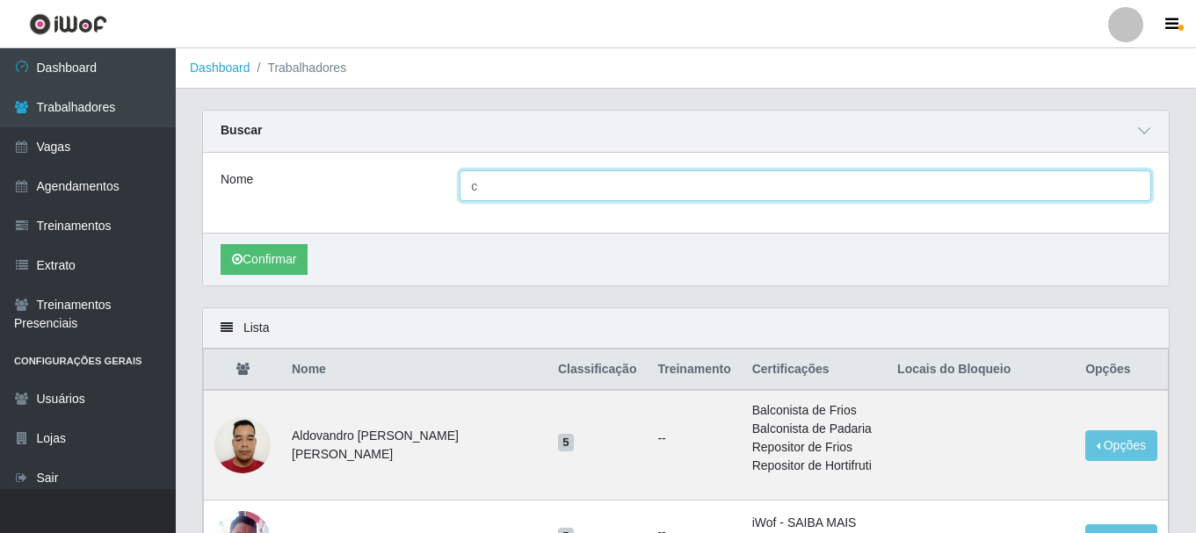
click at [600, 174] on input "c" at bounding box center [806, 185] width 692 height 31
type input "lane"
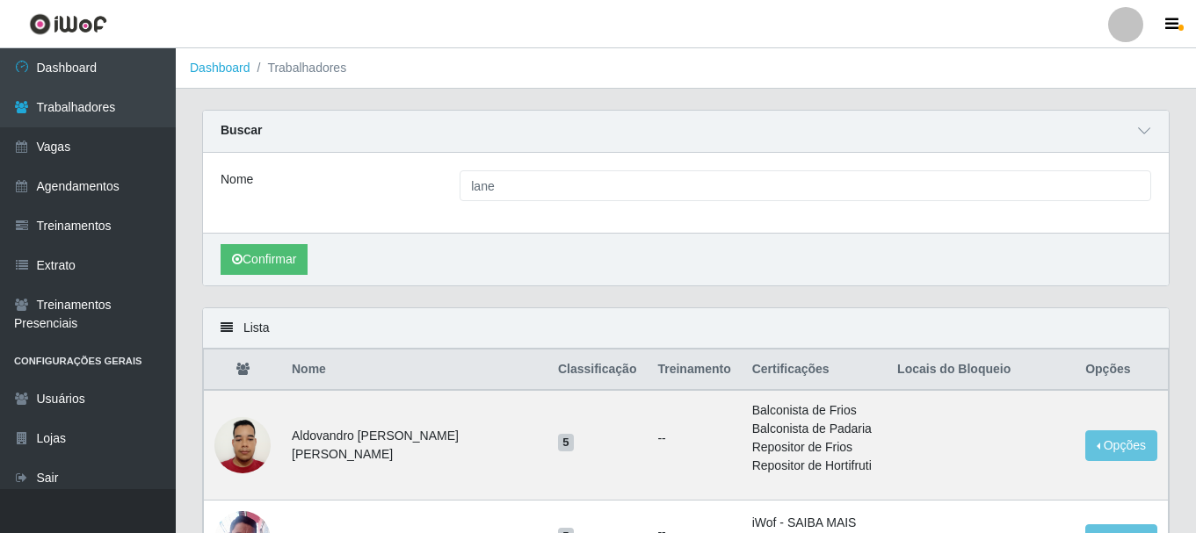
click at [668, 239] on div "Confirmar" at bounding box center [686, 259] width 966 height 53
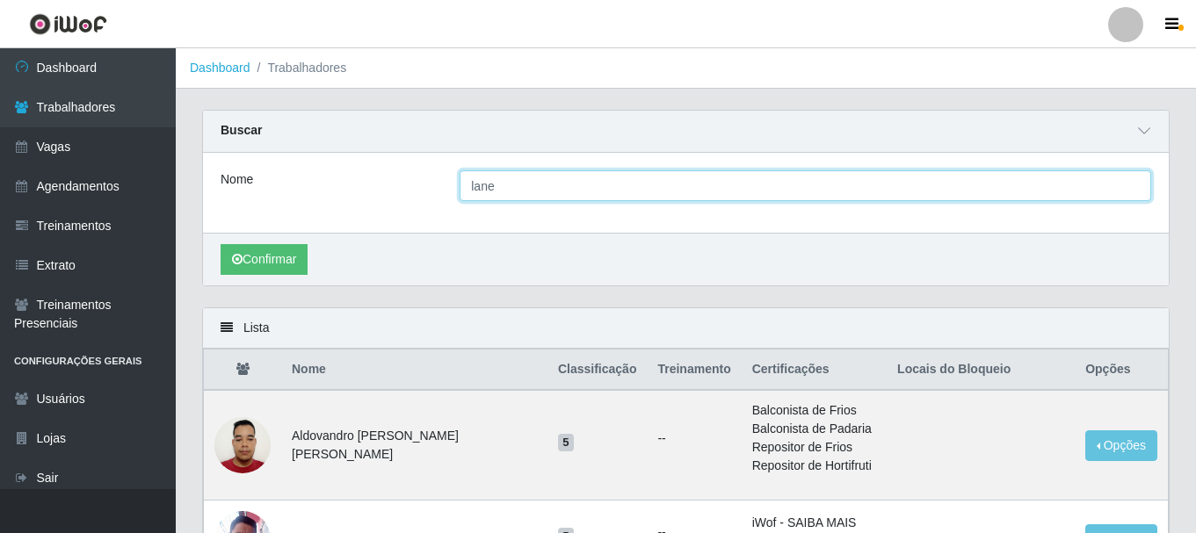
click at [1121, 194] on input "lane" at bounding box center [806, 185] width 692 height 31
click at [221, 244] on button "Confirmar" at bounding box center [264, 259] width 87 height 31
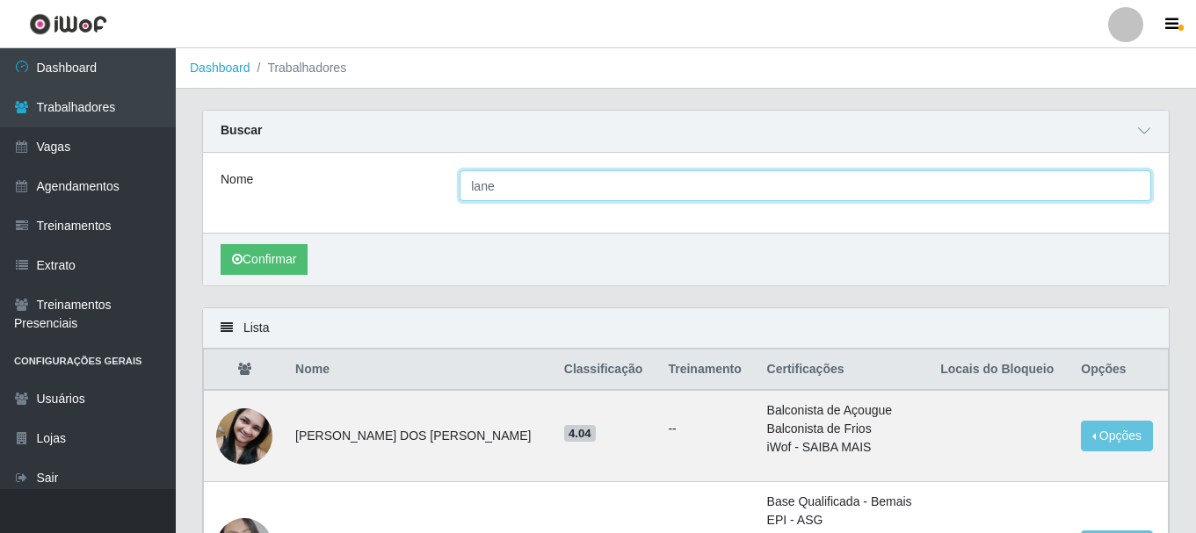
click at [761, 186] on input "lane" at bounding box center [806, 185] width 692 height 31
click at [761, 186] on input "Nome" at bounding box center [806, 185] width 692 height 31
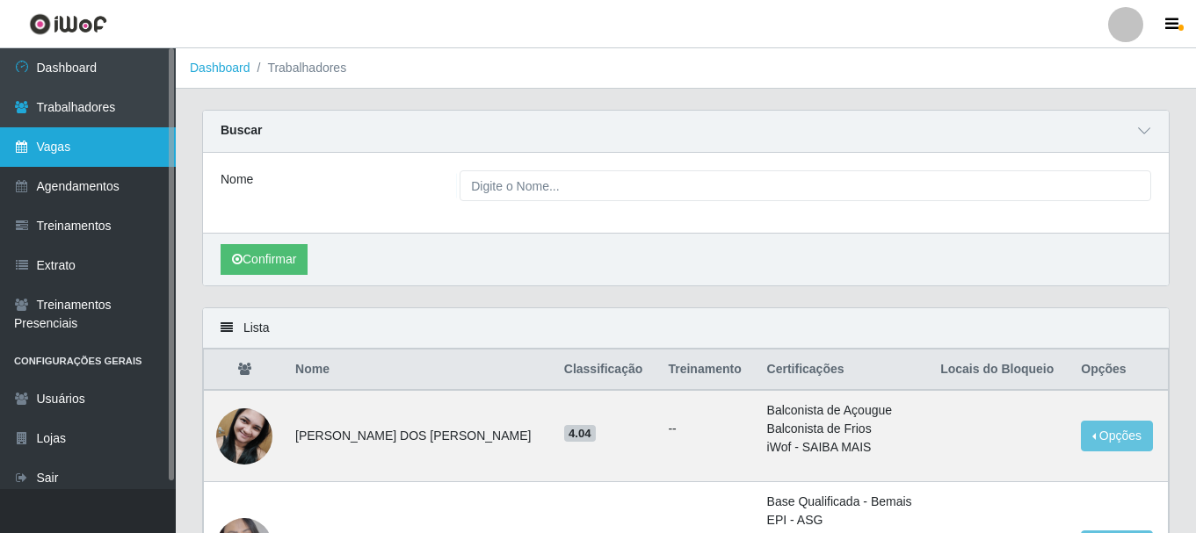
click at [60, 148] on link "Vagas" at bounding box center [88, 147] width 176 height 40
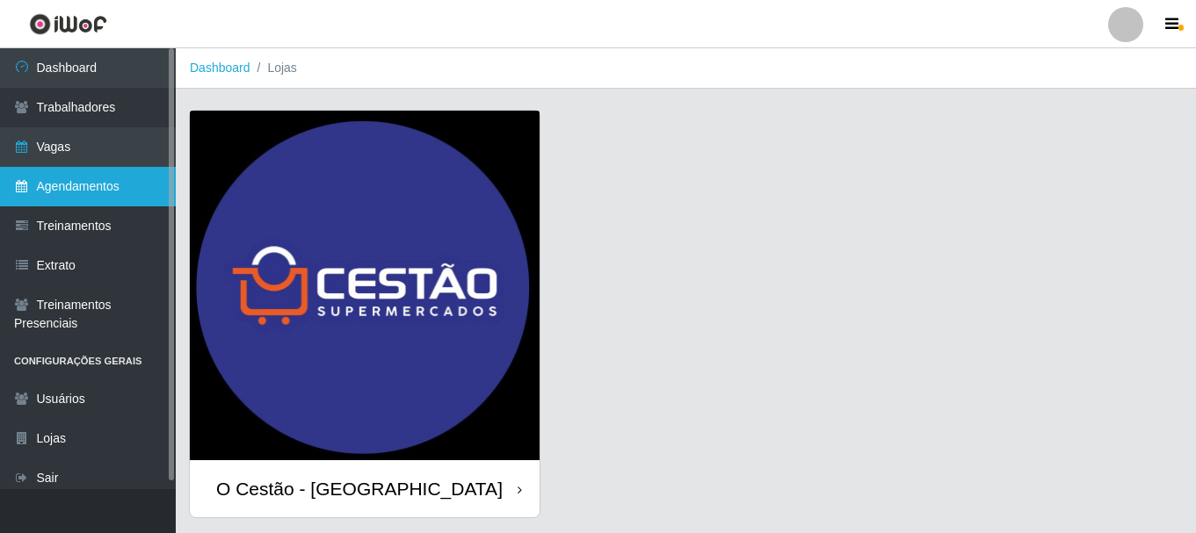
click at [100, 192] on link "Agendamentos" at bounding box center [88, 187] width 176 height 40
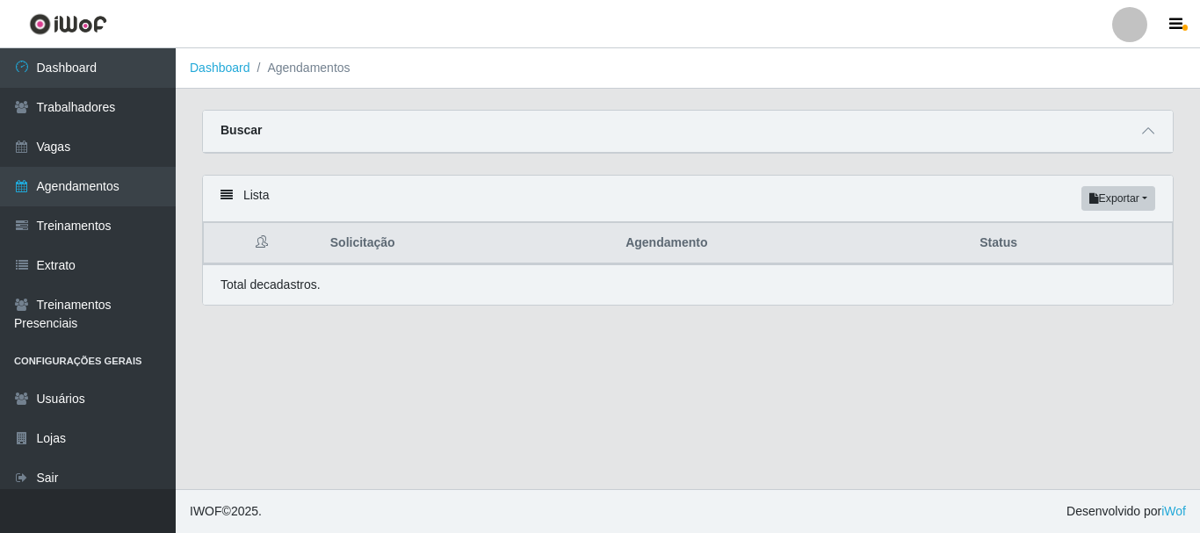
click at [831, 257] on th "Agendamento" at bounding box center [792, 243] width 354 height 41
click at [1111, 203] on button "Exportar" at bounding box center [1119, 198] width 74 height 25
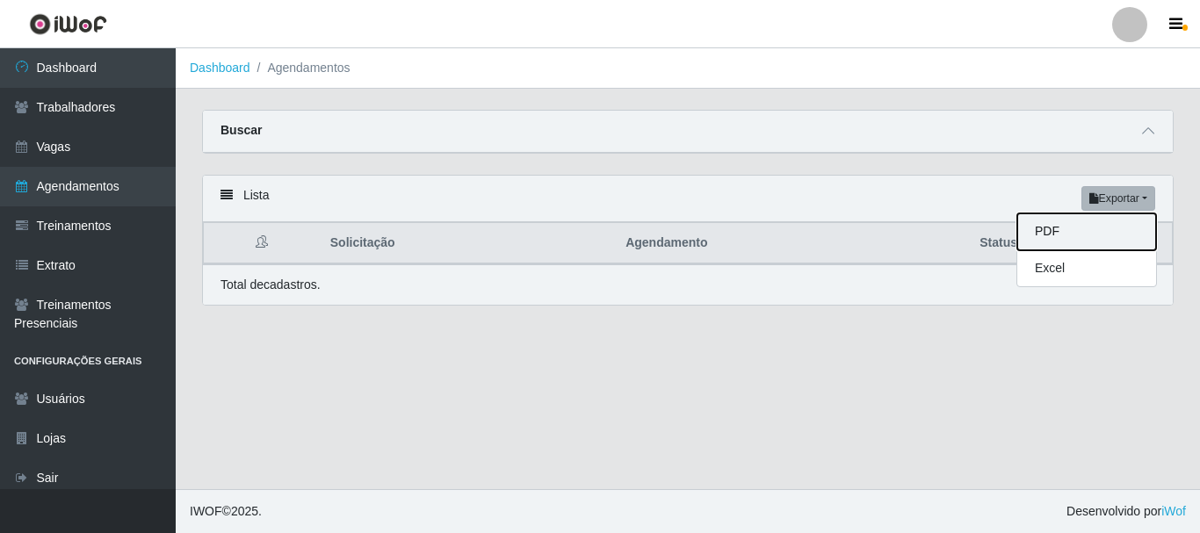
click at [1062, 239] on button "PDF" at bounding box center [1087, 232] width 139 height 37
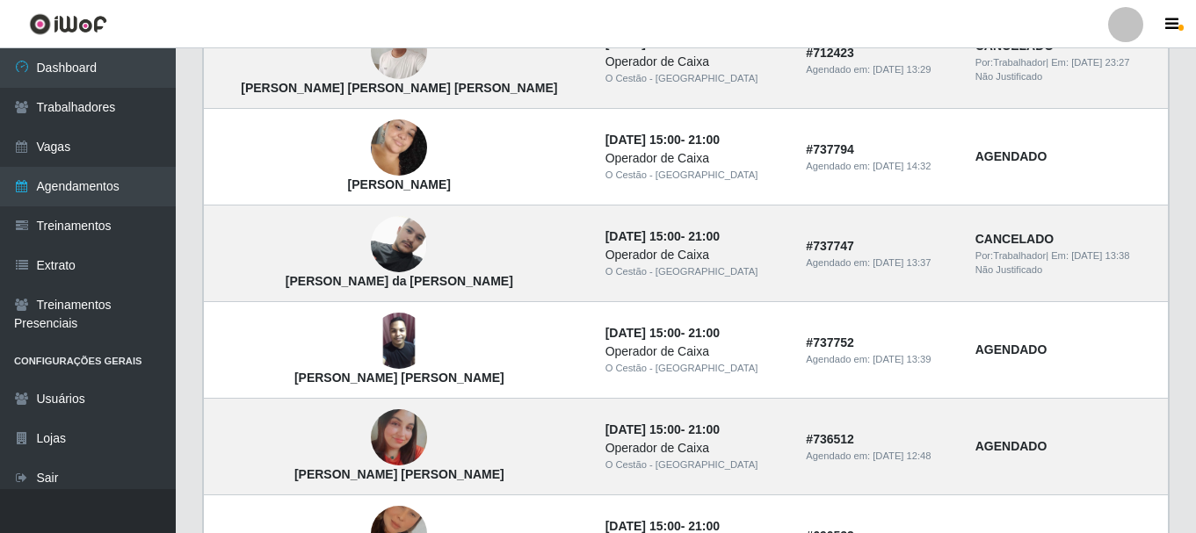
scroll to position [615, 0]
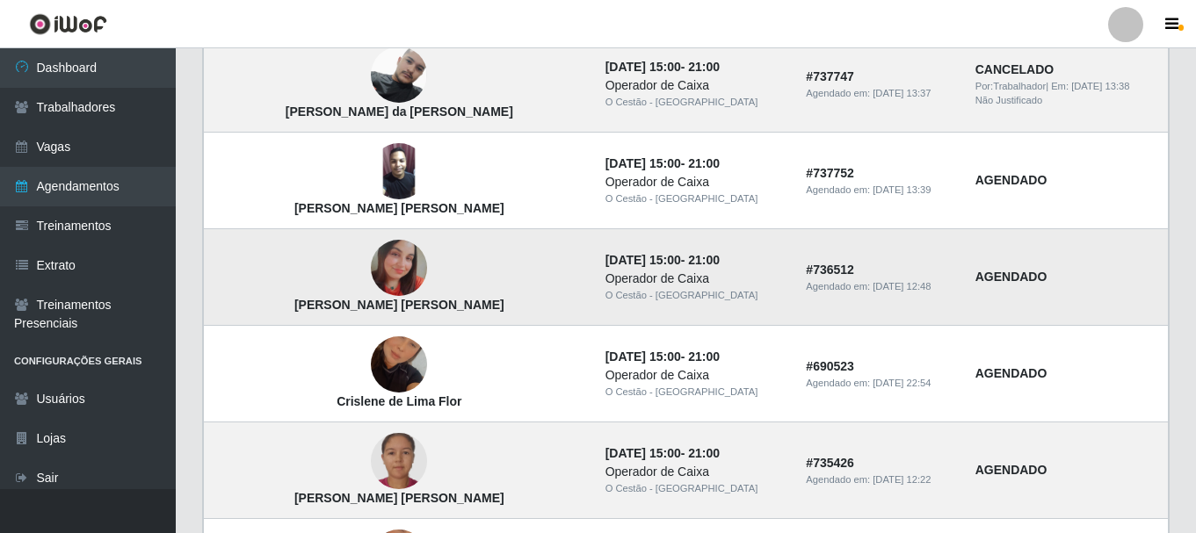
click at [371, 280] on img at bounding box center [399, 268] width 56 height 56
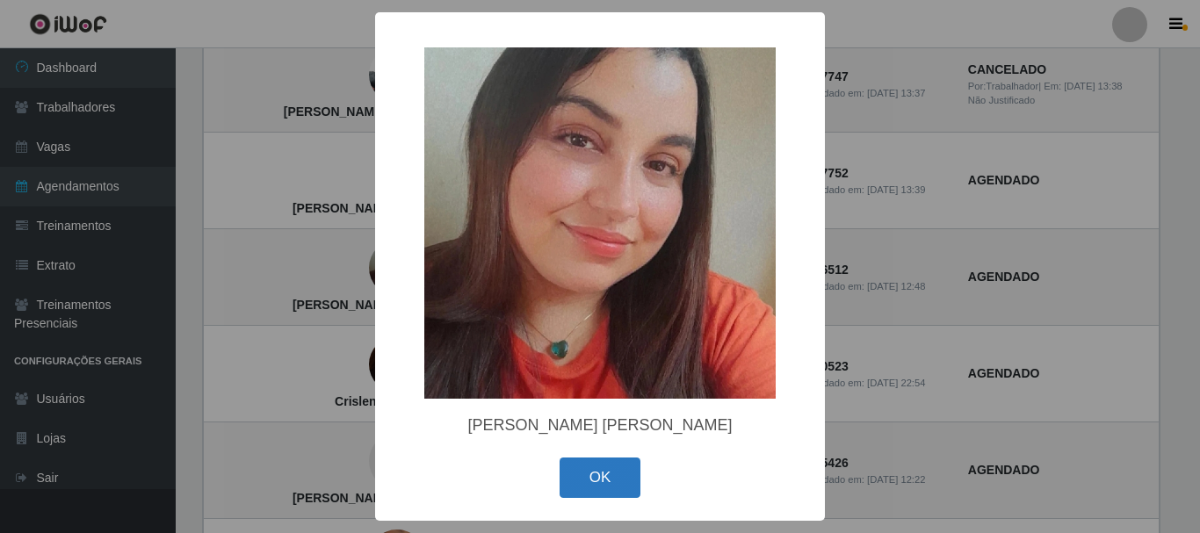
click at [605, 470] on button "OK" at bounding box center [601, 478] width 82 height 41
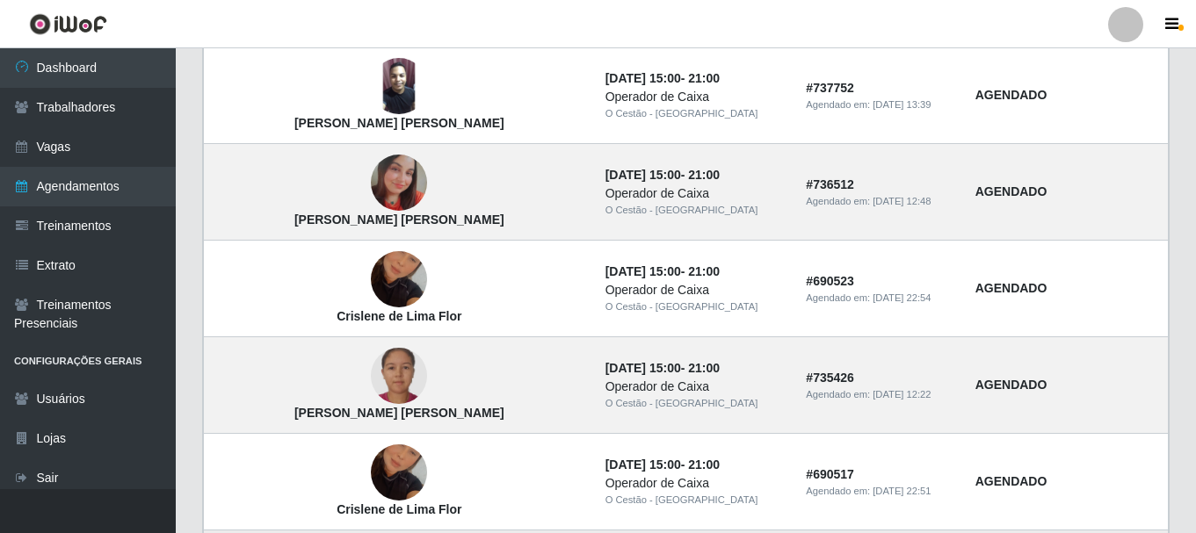
scroll to position [879, 0]
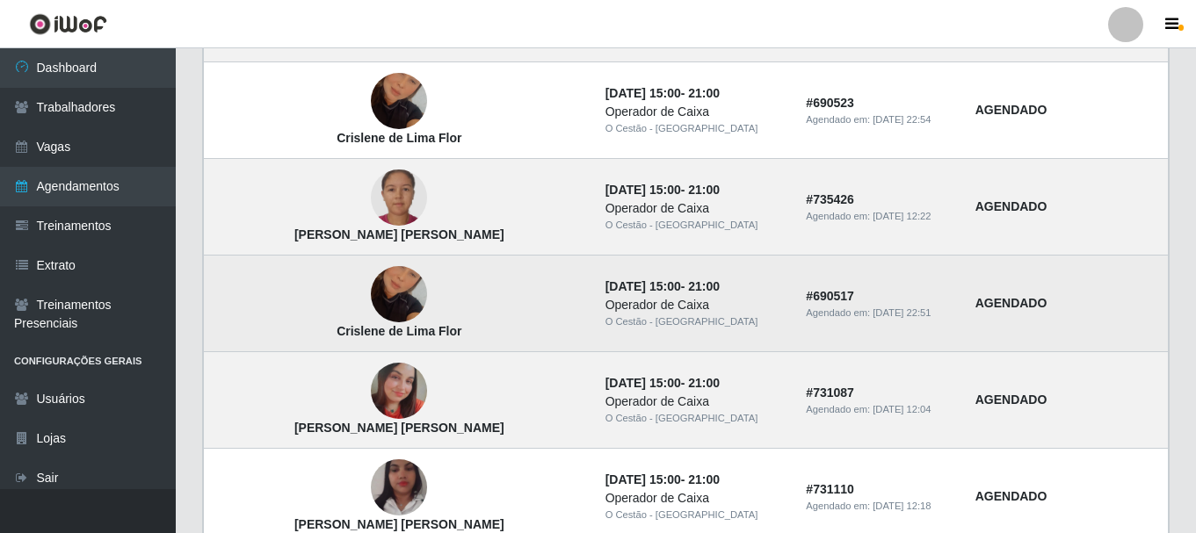
click at [371, 293] on img at bounding box center [399, 294] width 56 height 100
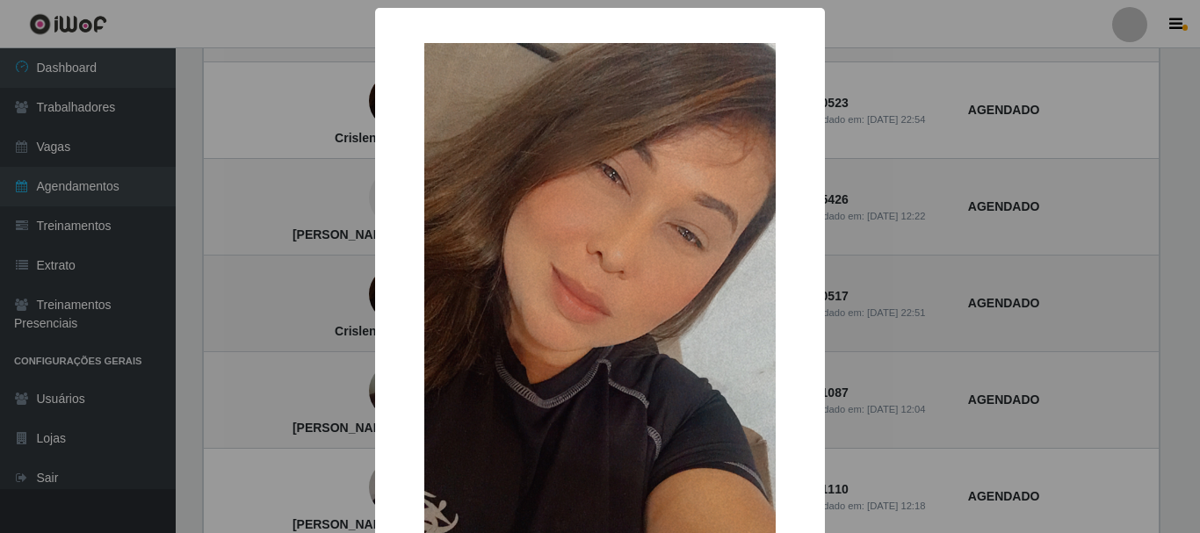
click at [360, 293] on div "× [PERSON_NAME] [PERSON_NAME] OK Cancel" at bounding box center [600, 266] width 1200 height 533
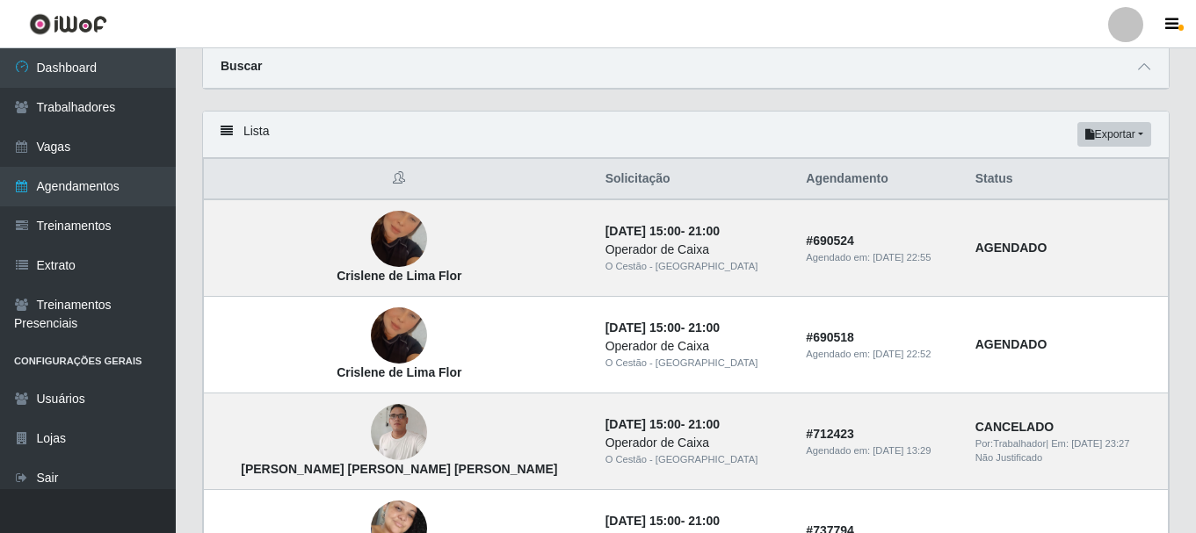
scroll to position [0, 0]
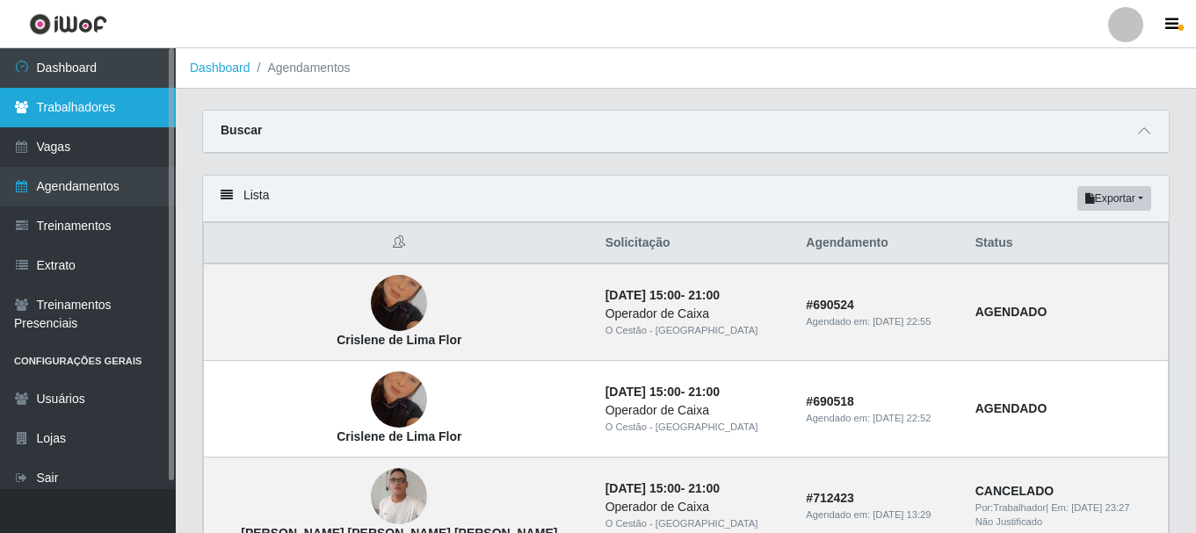
click at [112, 112] on link "Trabalhadores" at bounding box center [88, 108] width 176 height 40
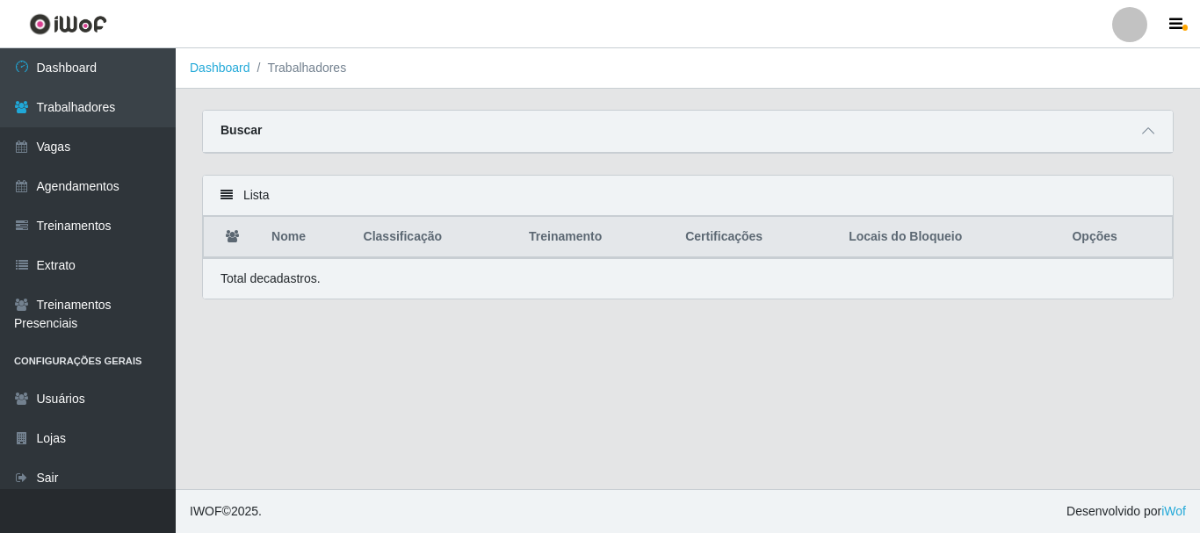
click at [584, 141] on div "Buscar" at bounding box center [688, 132] width 970 height 42
click at [581, 135] on div "Buscar" at bounding box center [688, 132] width 970 height 42
click at [453, 183] on div "Lista" at bounding box center [688, 196] width 970 height 40
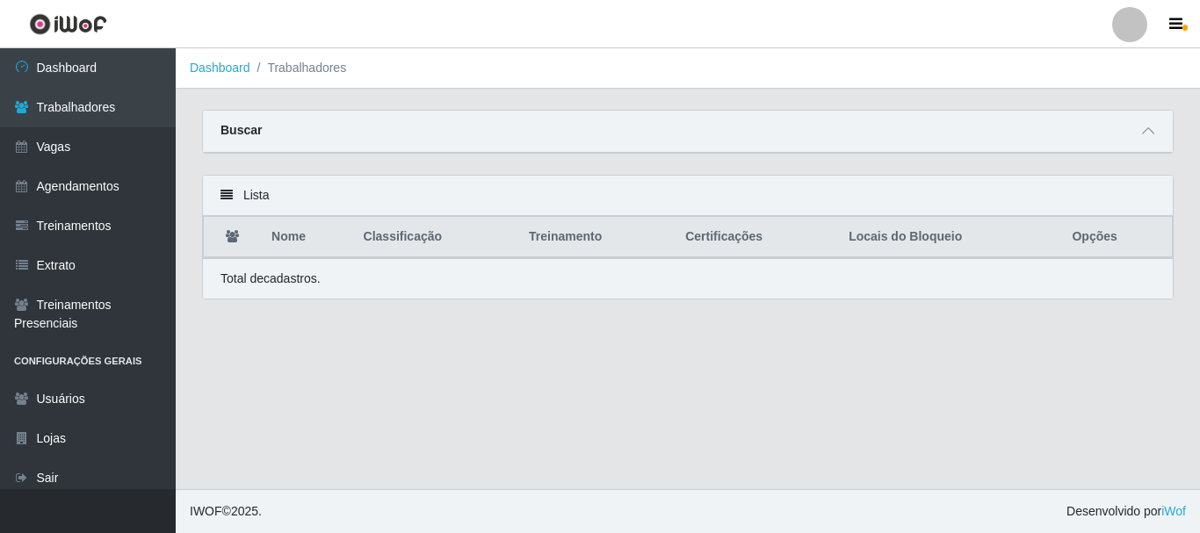
click at [266, 196] on div "Lista" at bounding box center [688, 196] width 970 height 40
click at [253, 196] on div "Lista" at bounding box center [688, 196] width 970 height 40
click at [228, 196] on icon at bounding box center [227, 195] width 12 height 12
click at [972, 192] on div "Lista" at bounding box center [688, 196] width 970 height 40
drag, startPoint x: 972, startPoint y: 192, endPoint x: 1103, endPoint y: 172, distance: 132.5
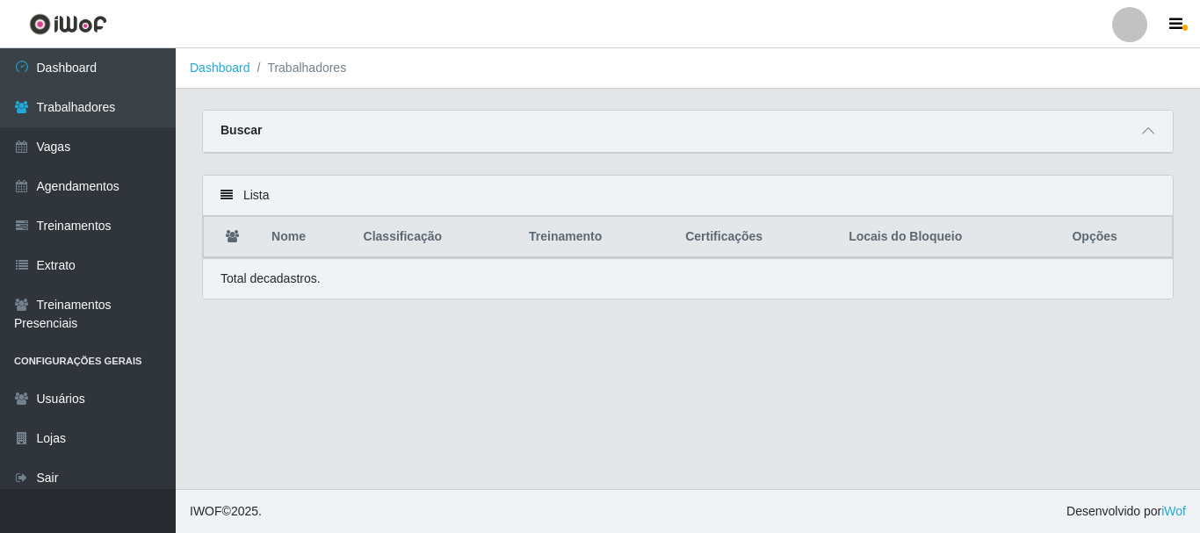
click at [975, 192] on div "Lista" at bounding box center [688, 196] width 970 height 40
click at [1151, 129] on icon at bounding box center [1148, 131] width 12 height 12
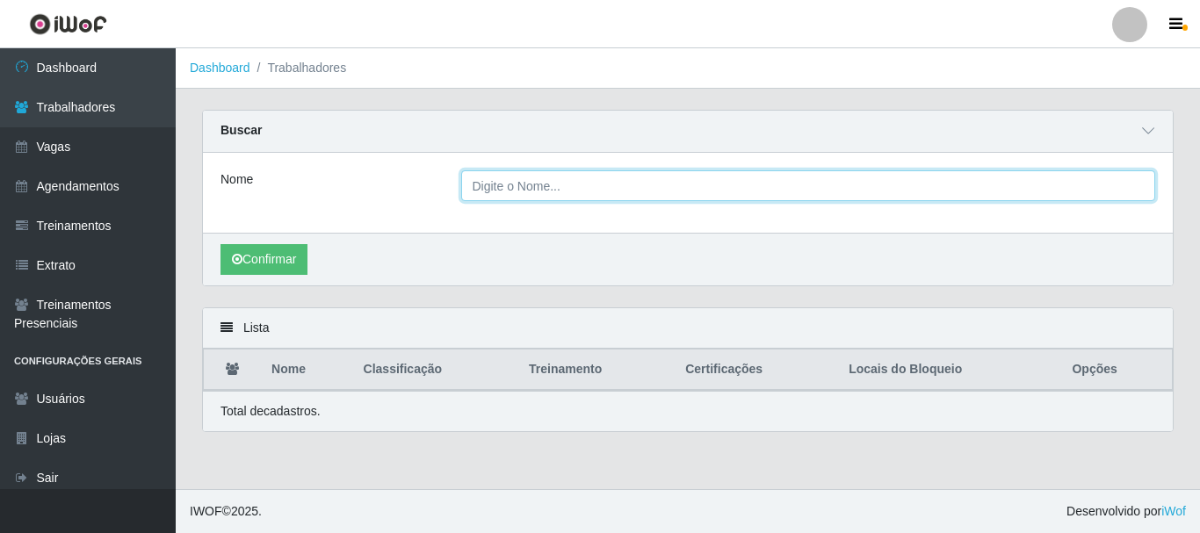
click at [953, 178] on input "Nome" at bounding box center [808, 185] width 695 height 31
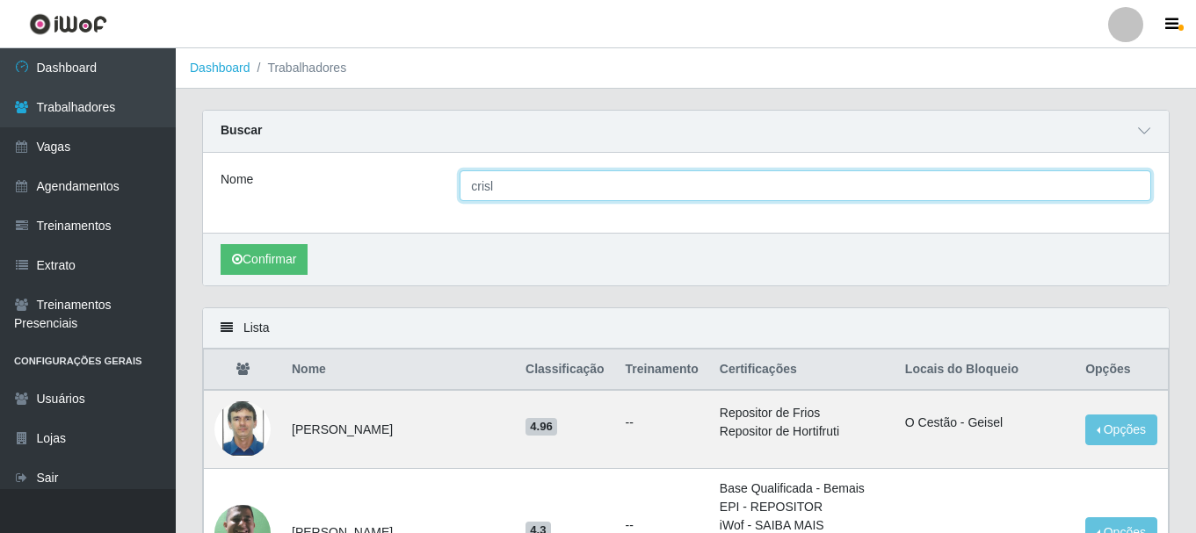
type input "crisl"
click at [221, 244] on button "Confirmar" at bounding box center [264, 259] width 87 height 31
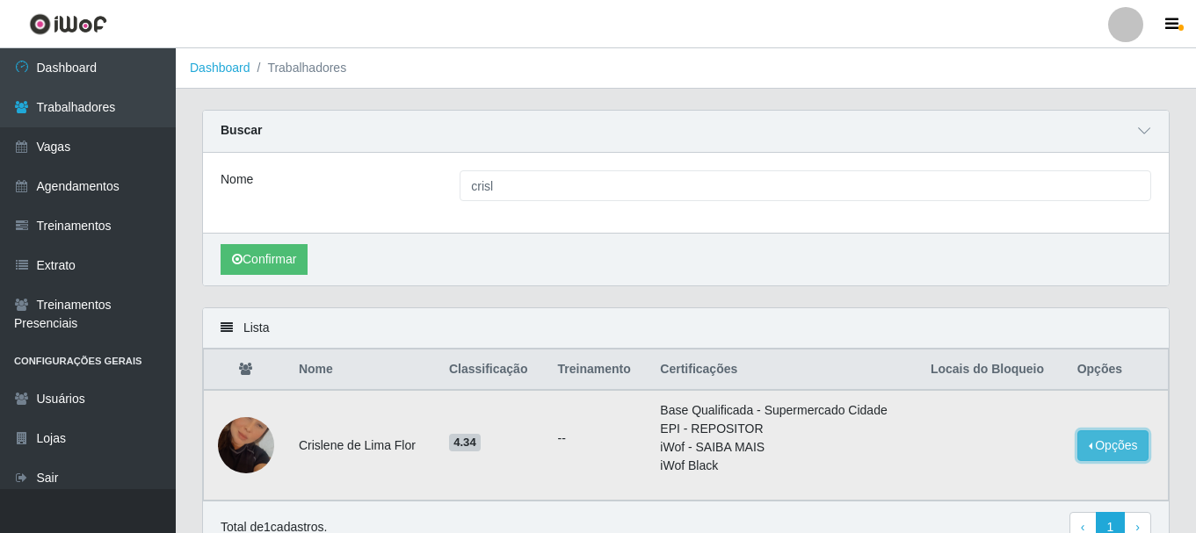
click at [1121, 447] on button "Opções" at bounding box center [1113, 446] width 72 height 31
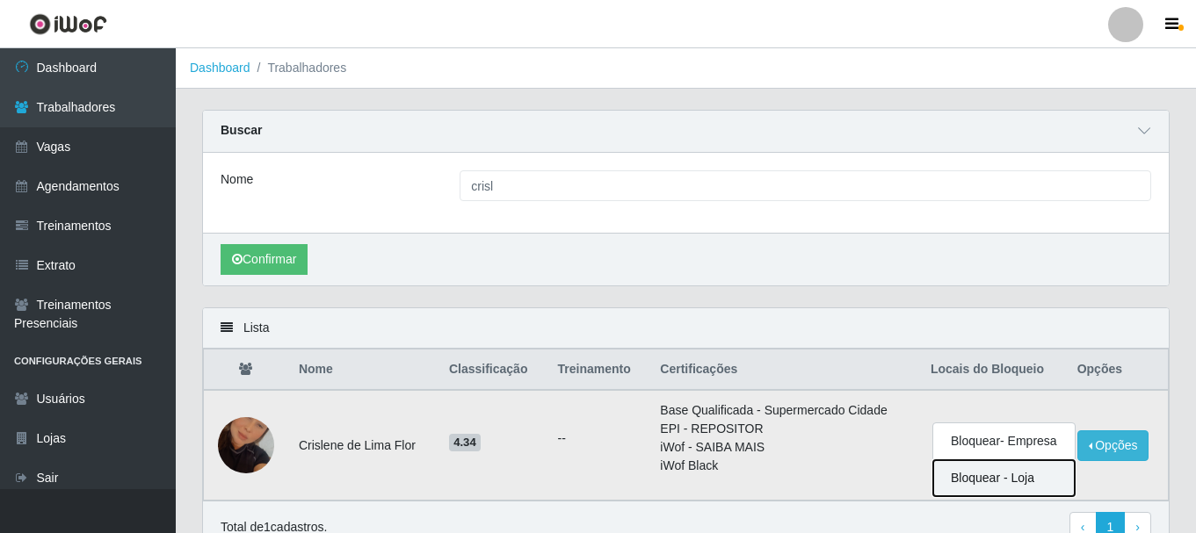
click at [977, 481] on button "Bloquear - Loja" at bounding box center [1003, 478] width 141 height 36
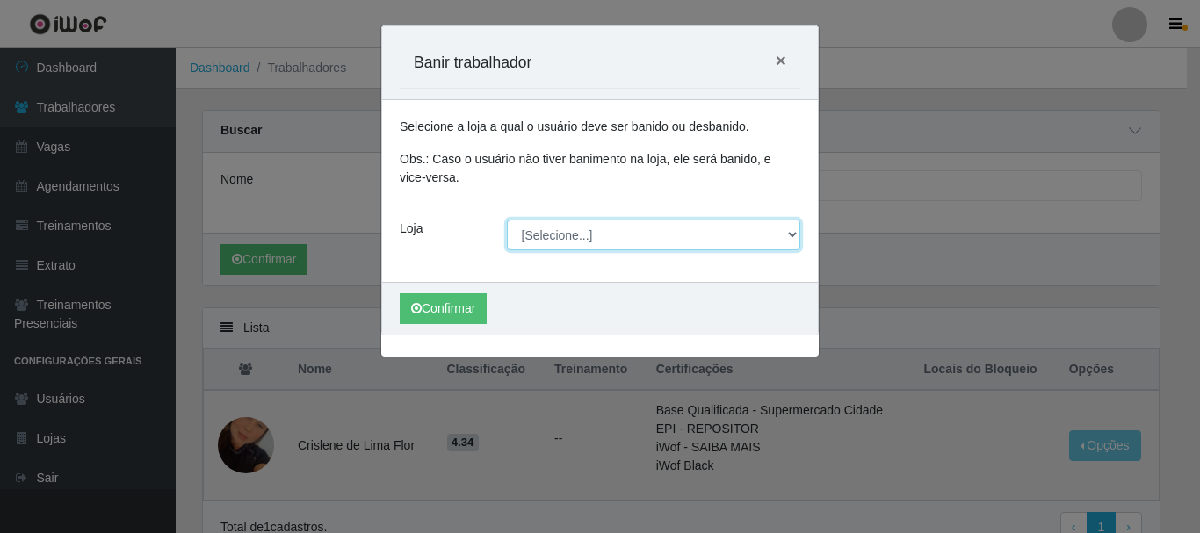
click at [701, 237] on select "[Selecione...] O Cestão - [GEOGRAPHIC_DATA]" at bounding box center [654, 235] width 294 height 31
select select "238"
click at [507, 220] on select "[Selecione...] O Cestão - [GEOGRAPHIC_DATA]" at bounding box center [654, 235] width 294 height 31
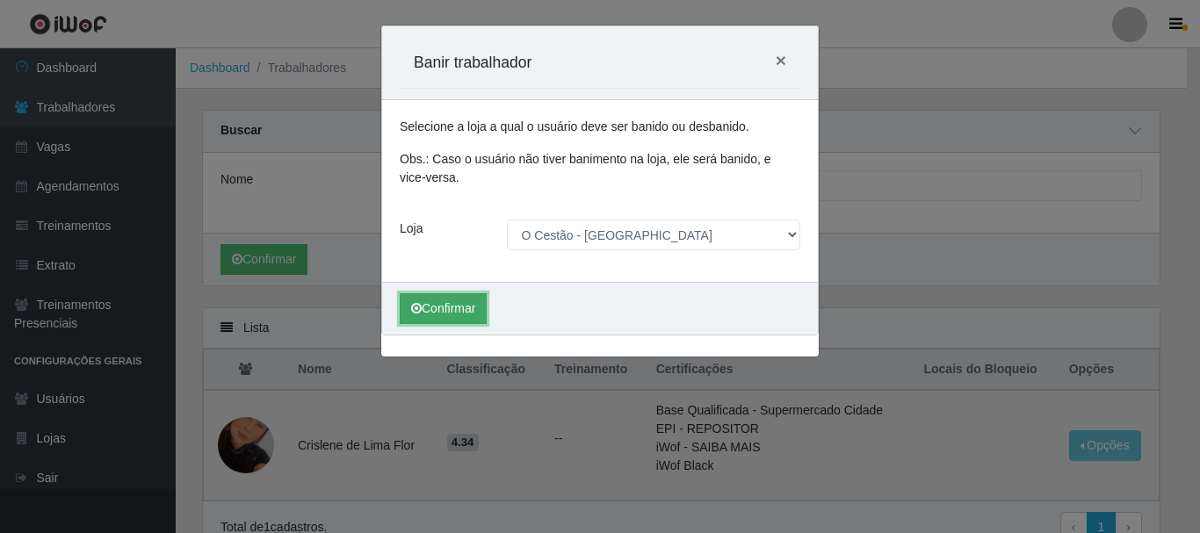
click at [430, 320] on button "Confirmar" at bounding box center [443, 309] width 87 height 31
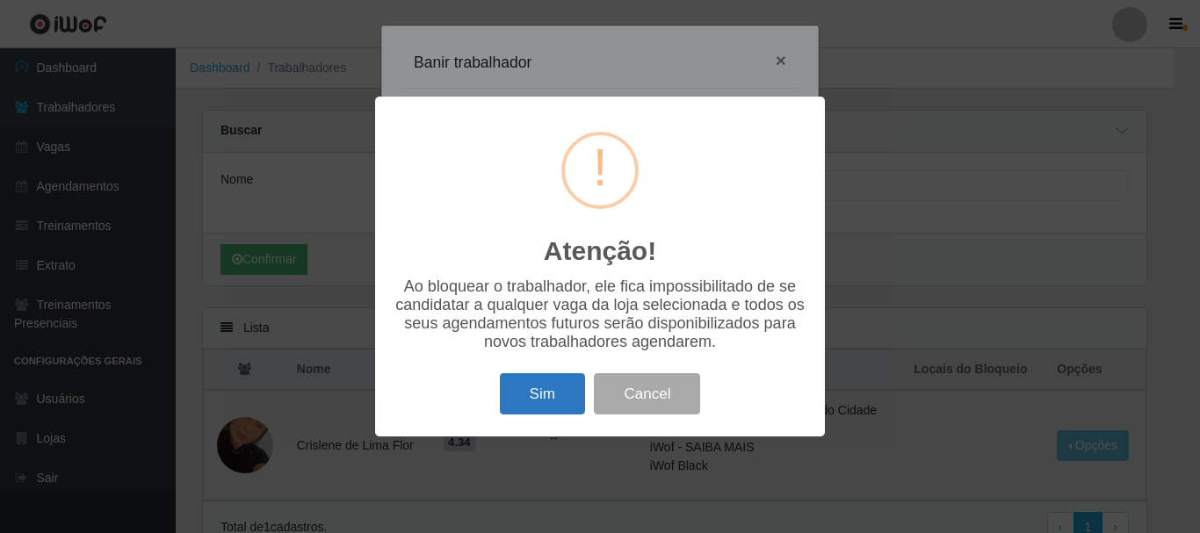
click at [551, 399] on button "Sim" at bounding box center [542, 393] width 85 height 41
